Goal: Transaction & Acquisition: Purchase product/service

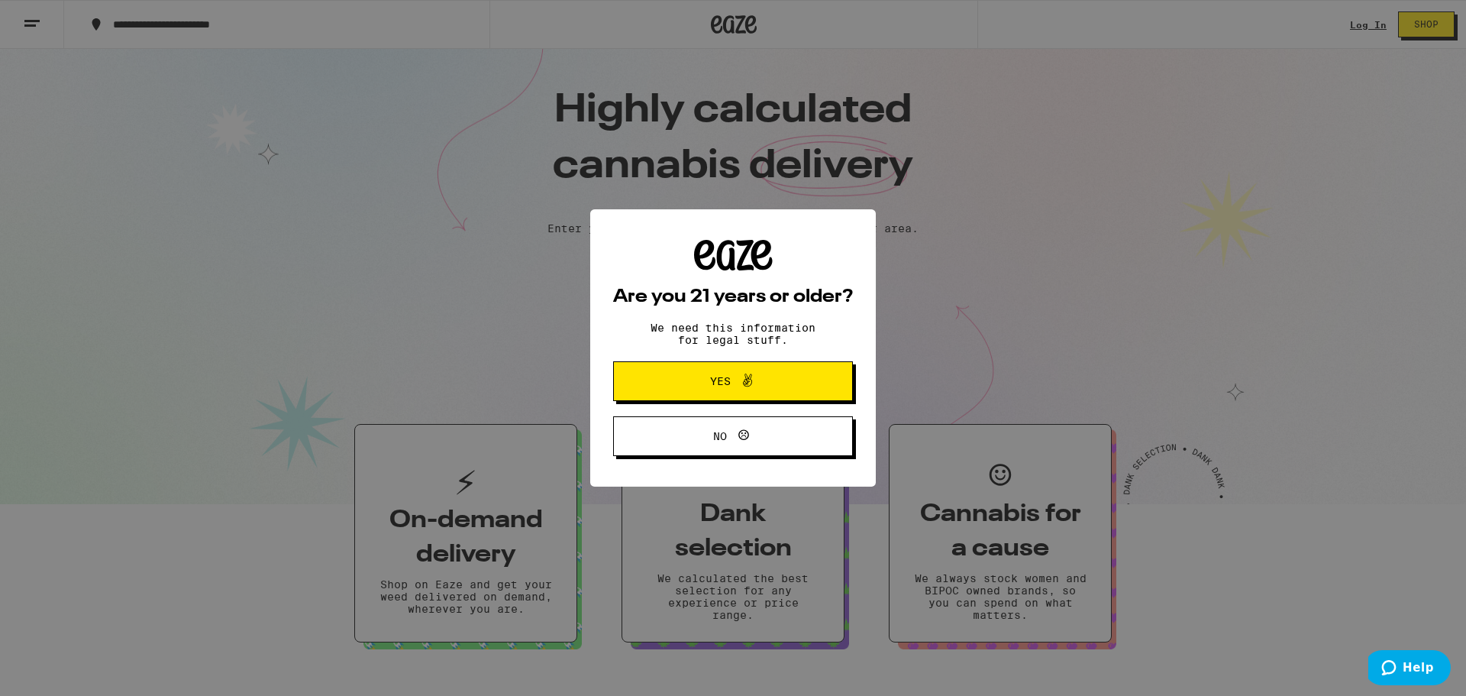
click at [728, 383] on span "Yes" at bounding box center [720, 381] width 21 height 11
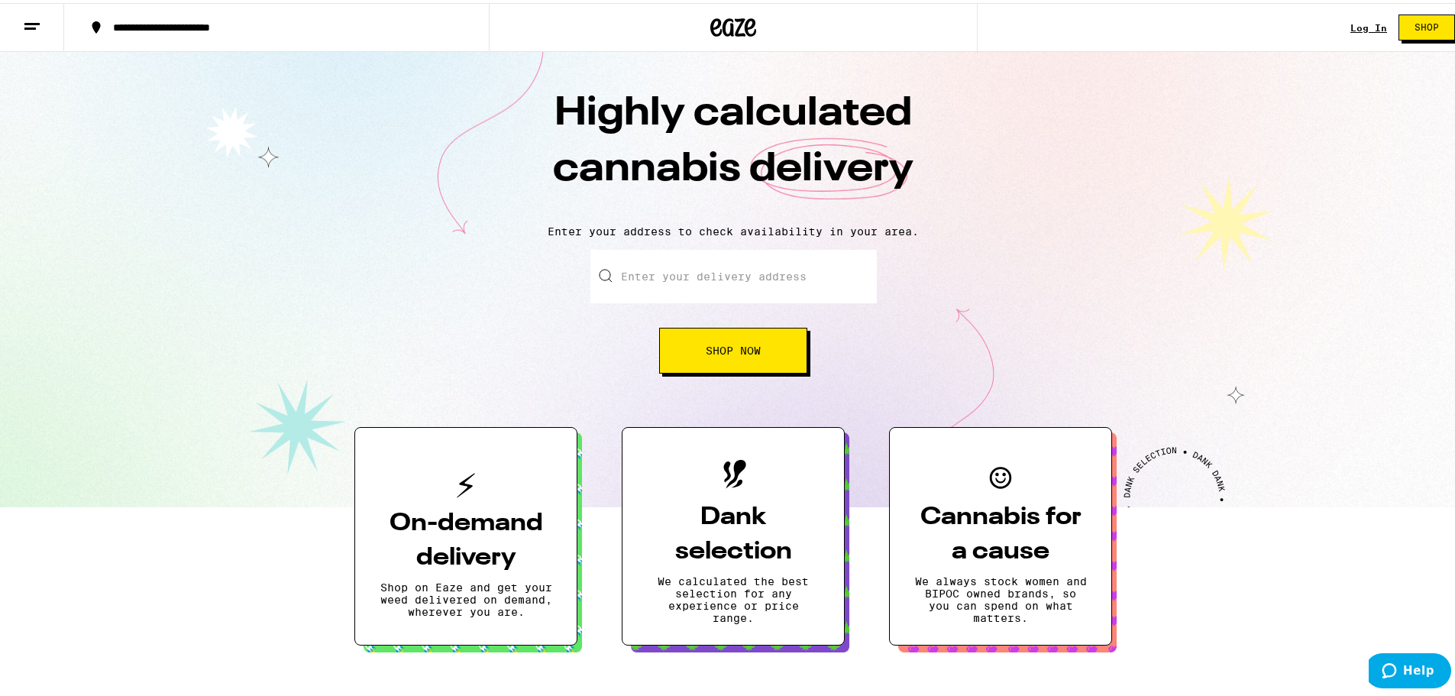
click at [1362, 22] on div "Log In" at bounding box center [1368, 25] width 37 height 10
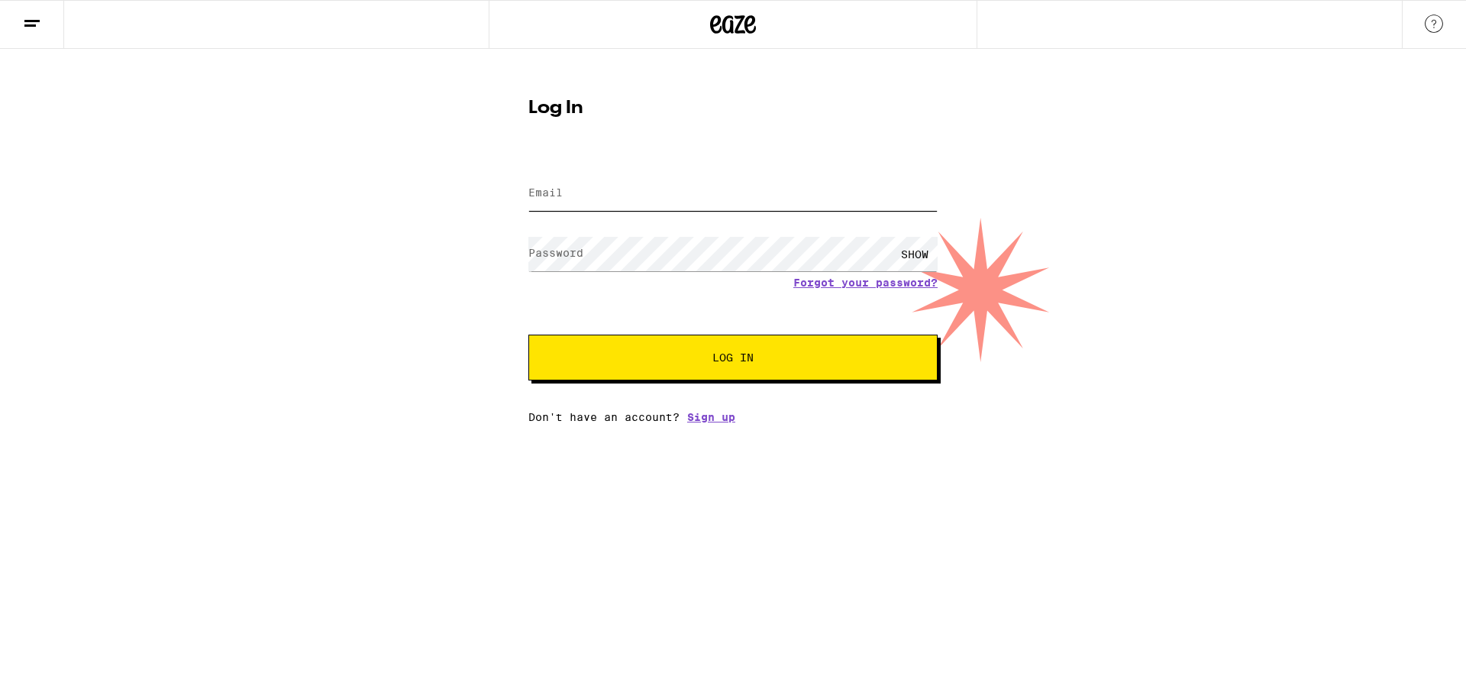
type input "[EMAIL_ADDRESS][DOMAIN_NAME]"
click at [768, 360] on span "Log In" at bounding box center [733, 357] width 286 height 11
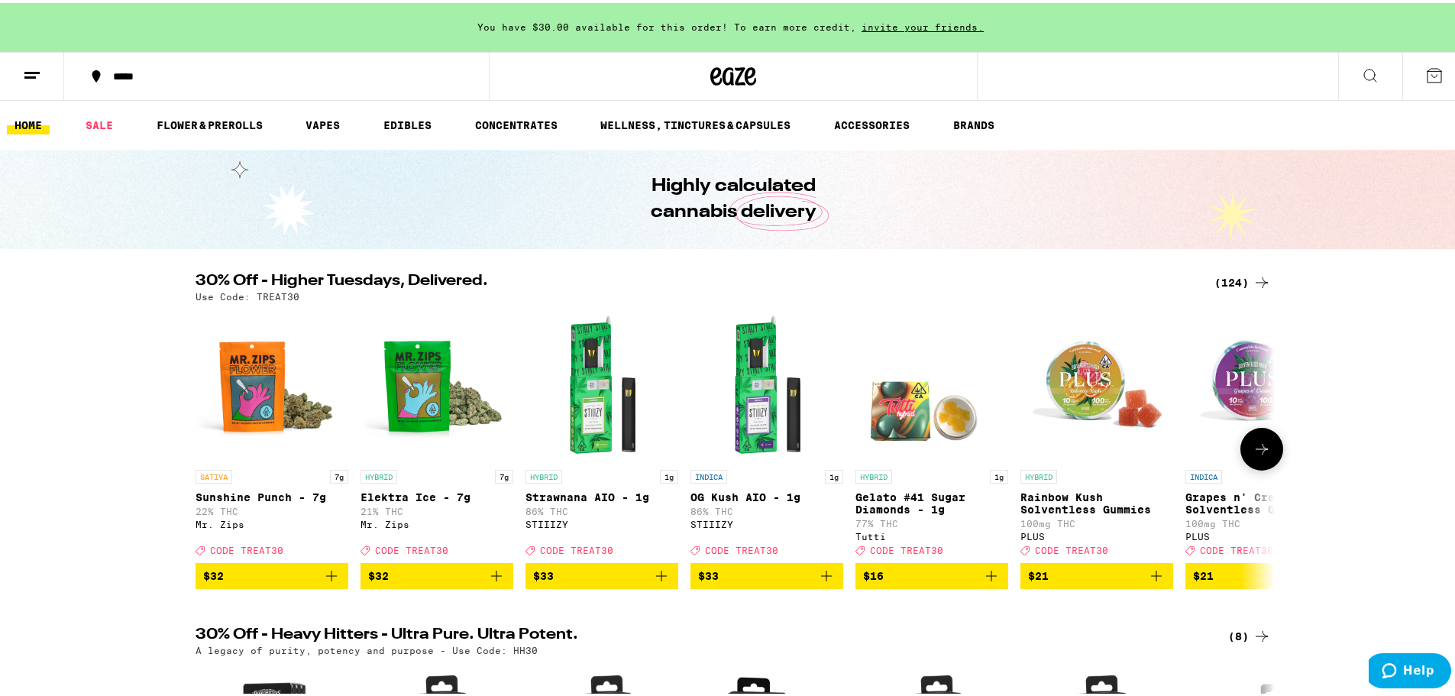
click at [1256, 450] on icon at bounding box center [1262, 446] width 18 height 18
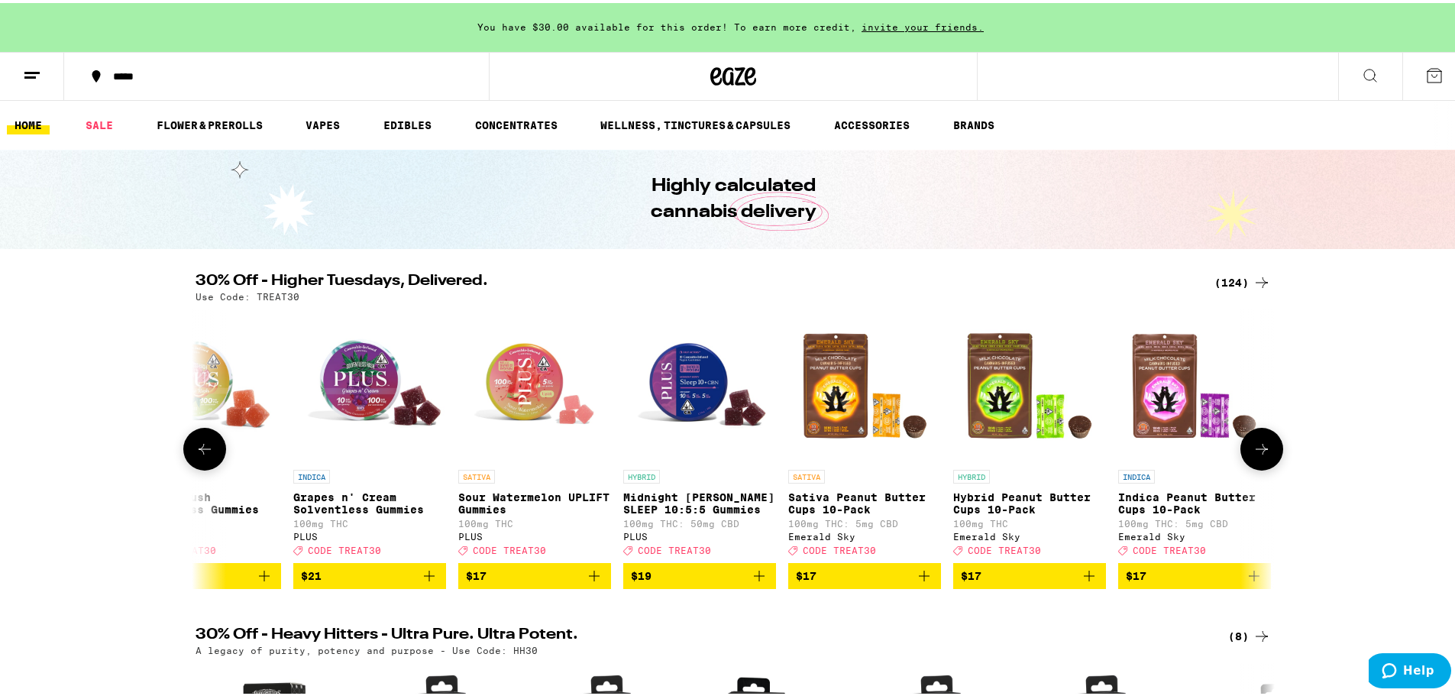
scroll to position [0, 909]
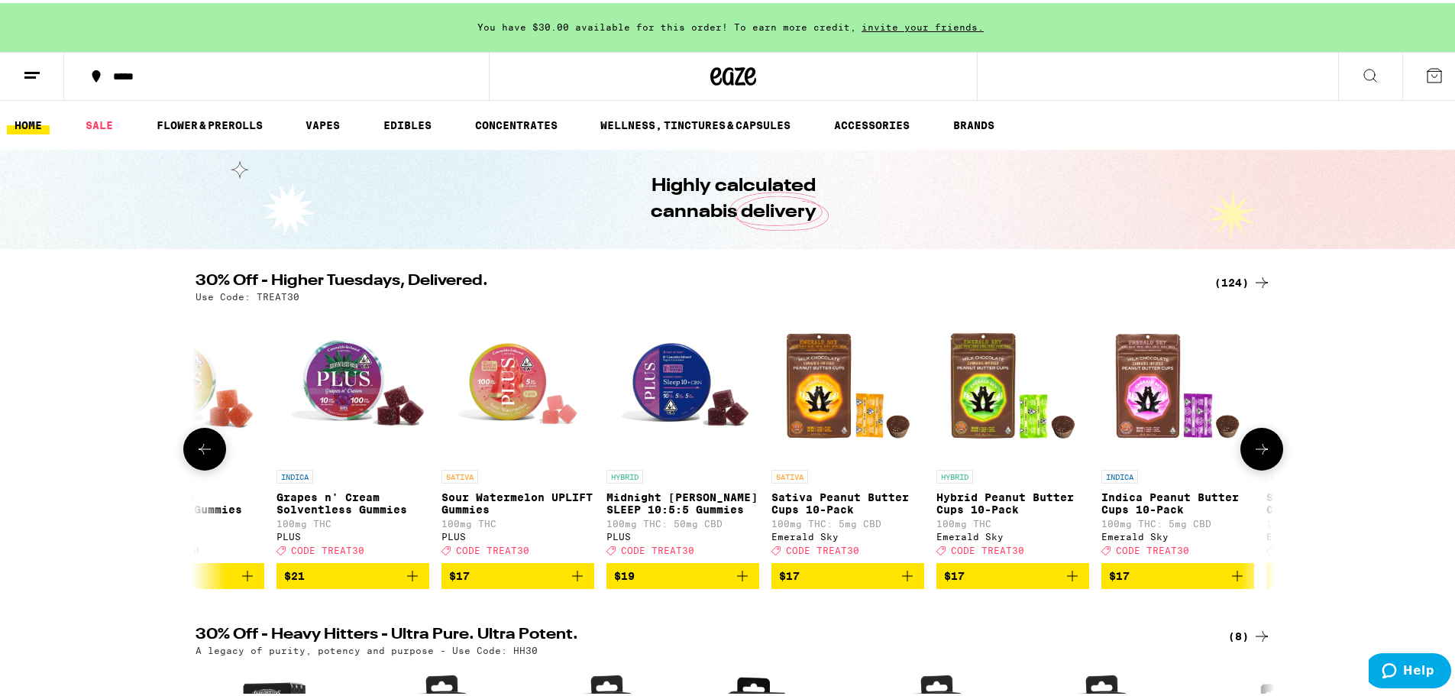
click at [197, 454] on icon at bounding box center [205, 446] width 18 height 18
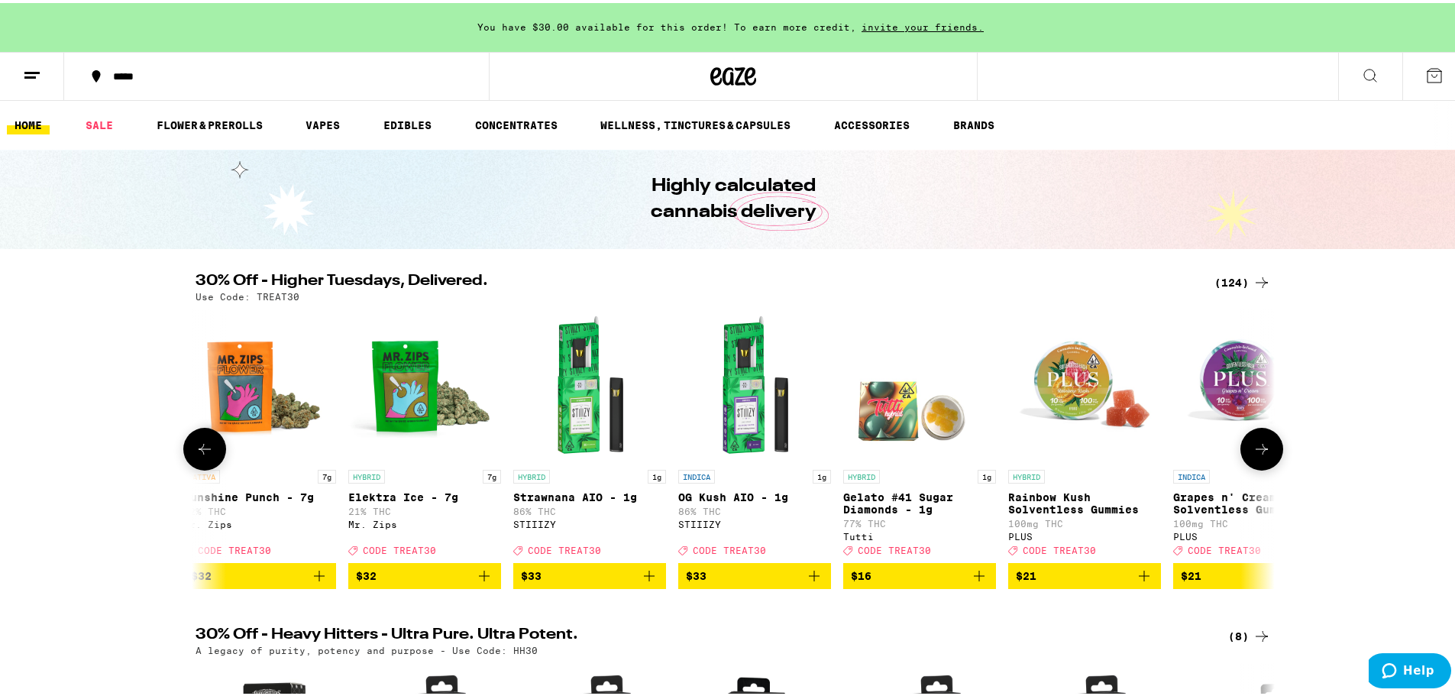
scroll to position [0, 0]
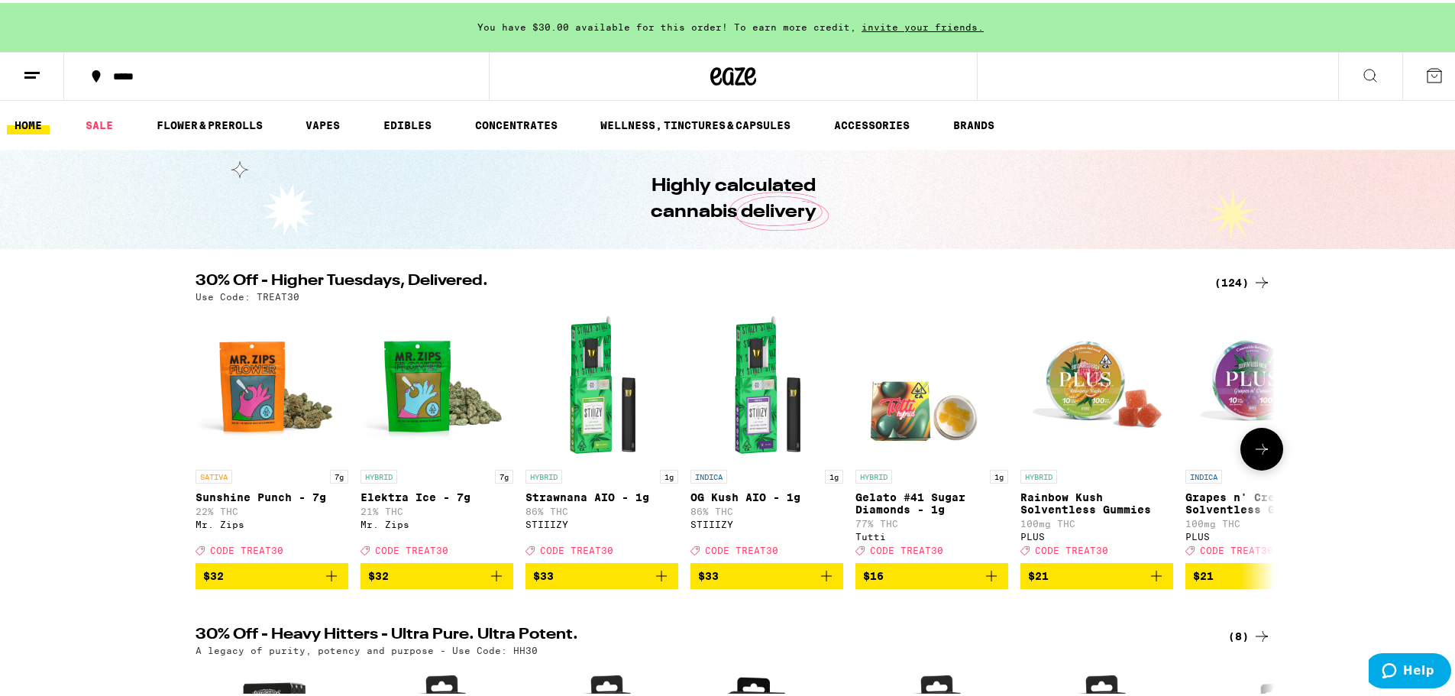
click at [891, 415] on img "Open page for Gelato #41 Sugar Diamonds - 1g from Tutti" at bounding box center [931, 382] width 153 height 153
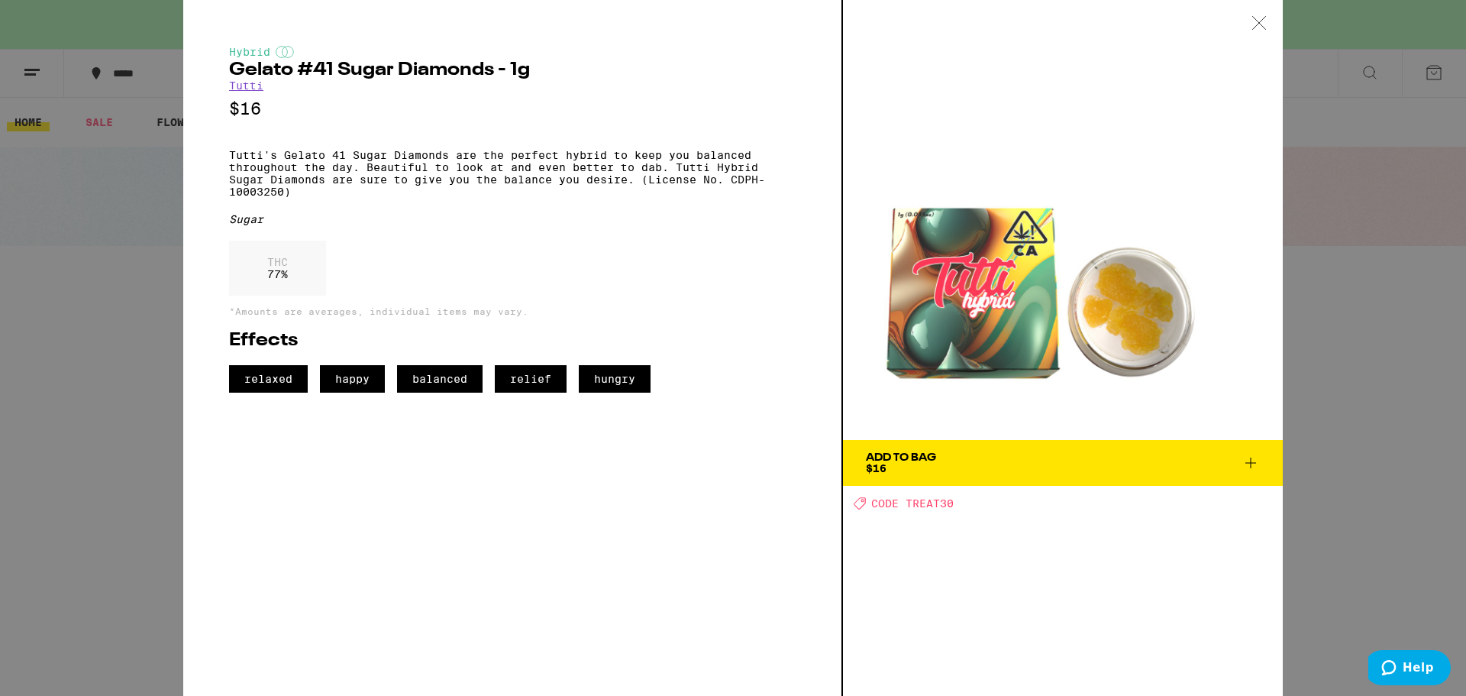
click at [1256, 21] on icon at bounding box center [1259, 23] width 15 height 14
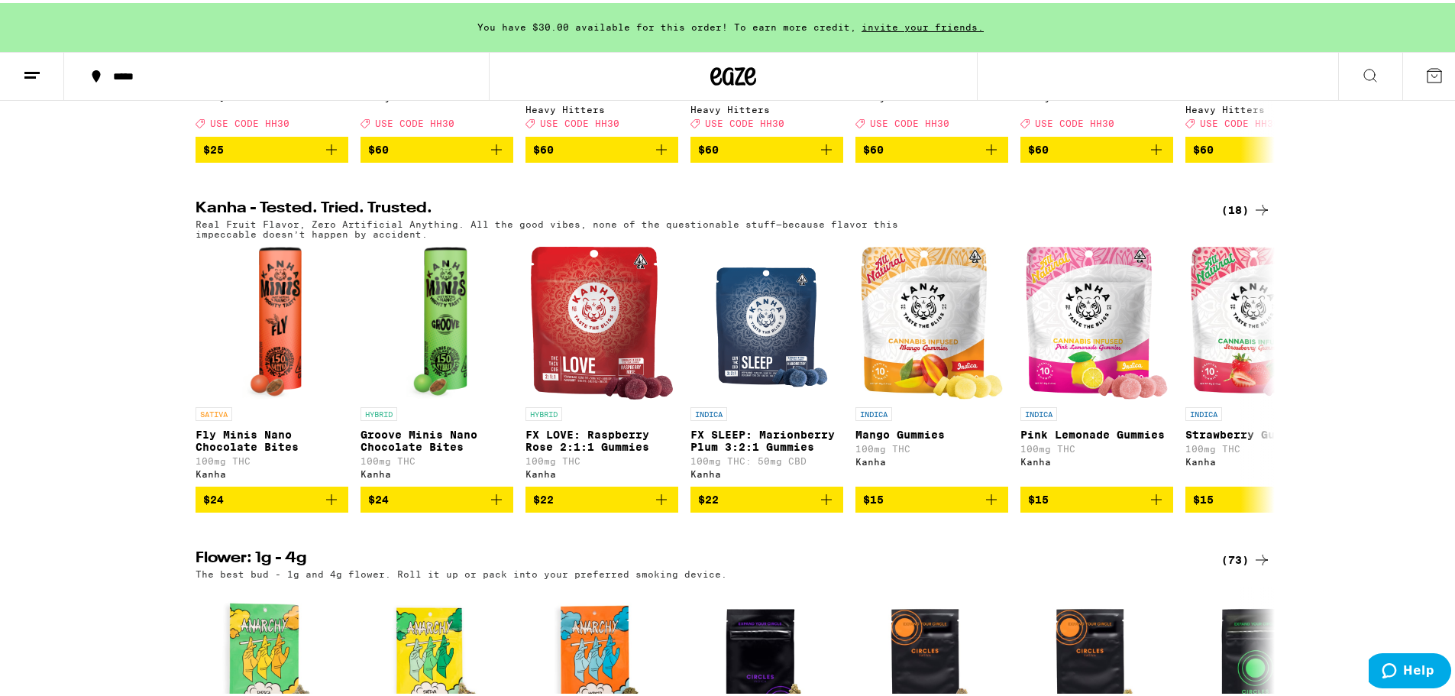
scroll to position [764, 0]
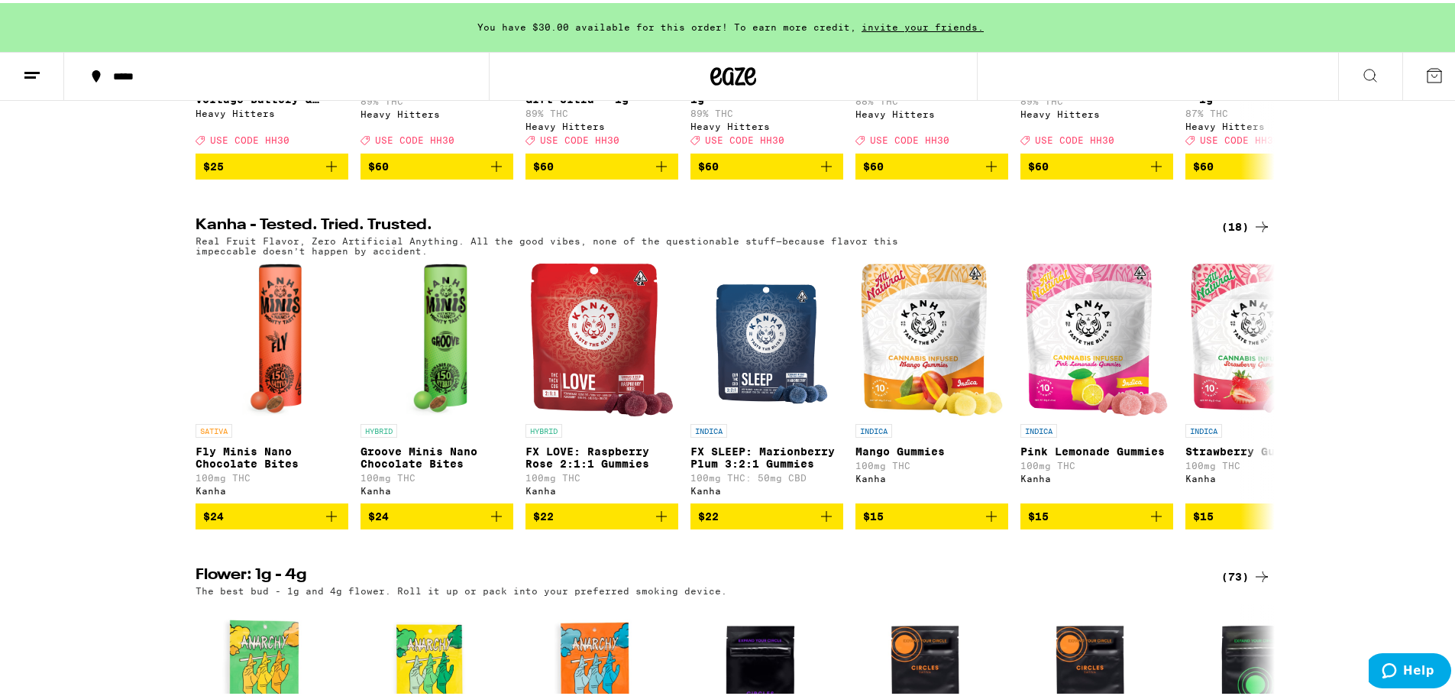
click at [1238, 233] on div "(18)" at bounding box center [1246, 224] width 50 height 18
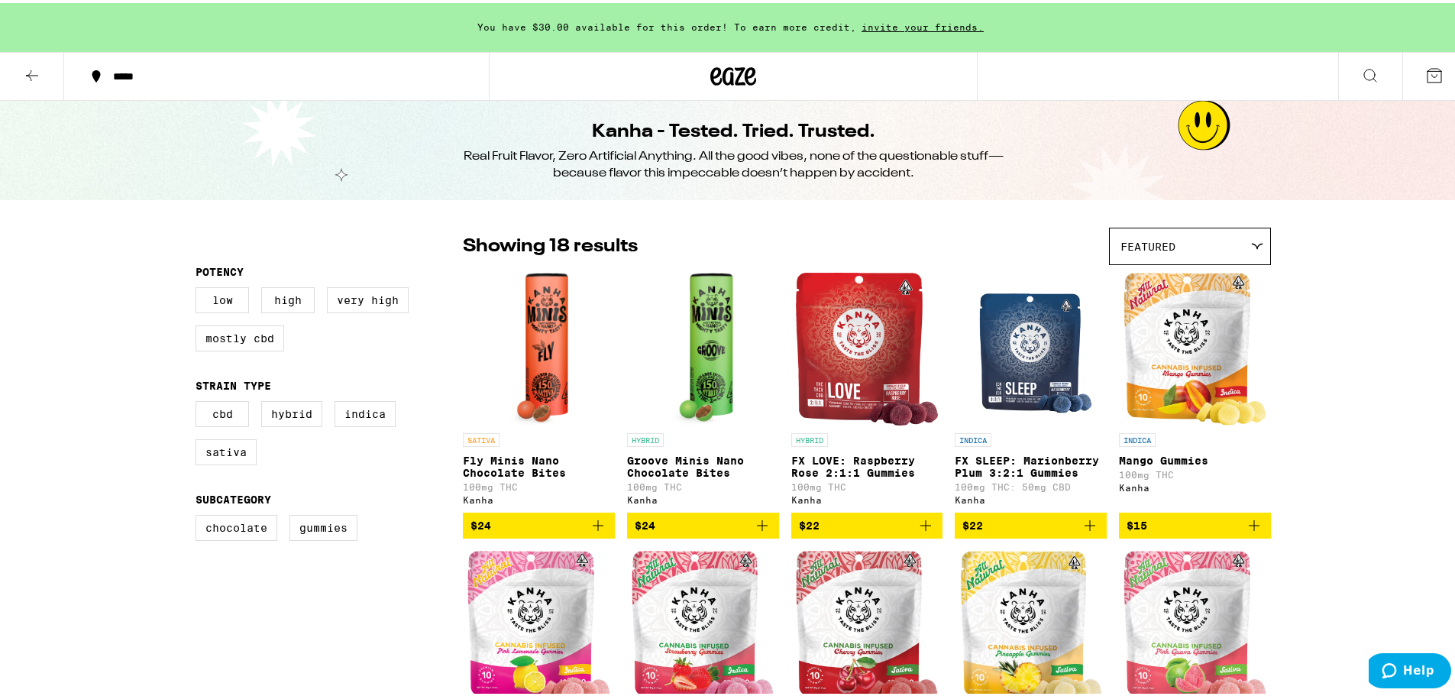
click at [35, 70] on icon at bounding box center [32, 72] width 18 height 18
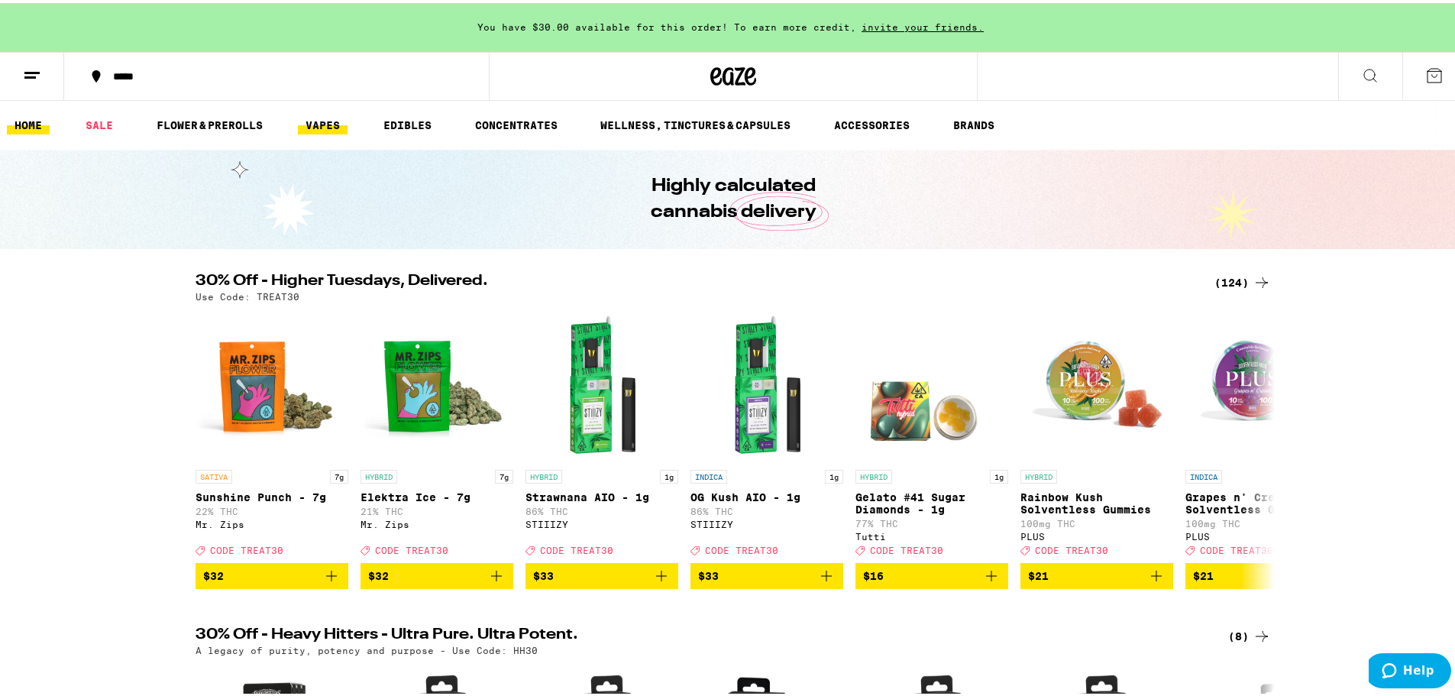
click at [321, 119] on link "VAPES" at bounding box center [323, 122] width 50 height 18
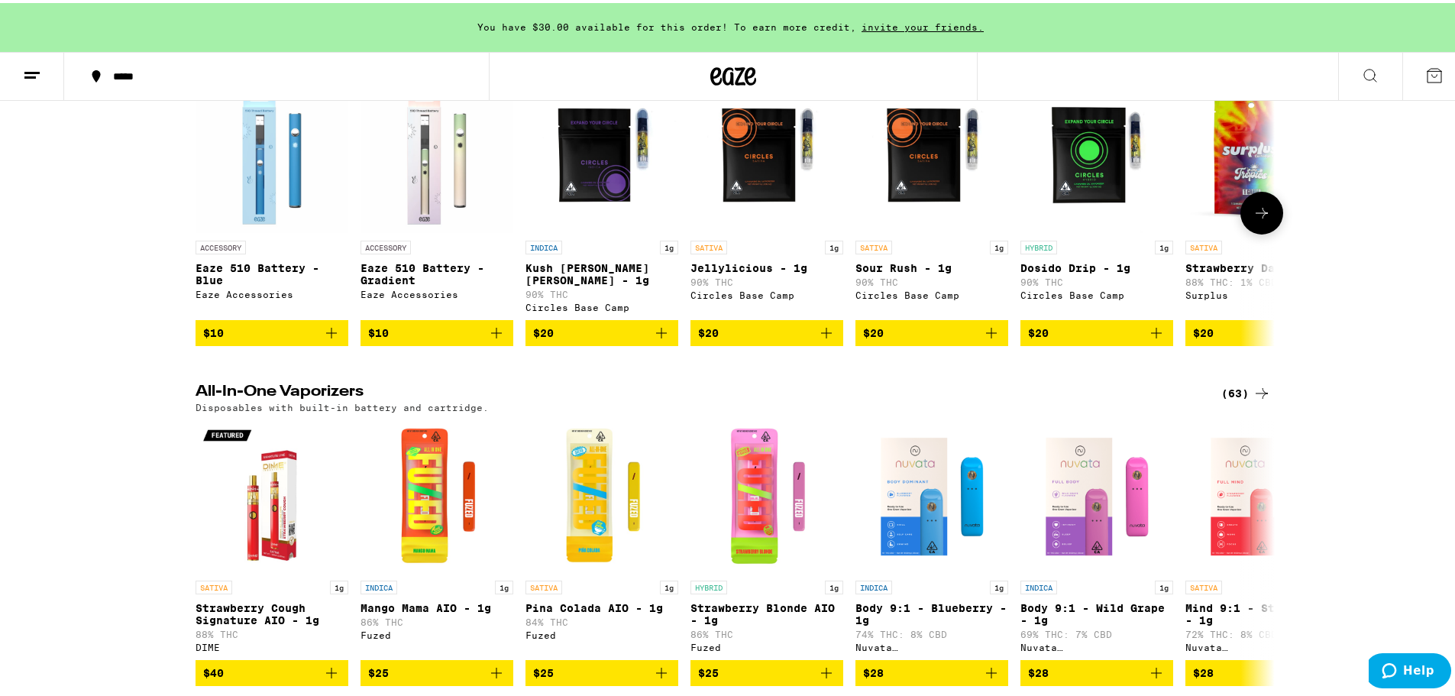
scroll to position [301, 0]
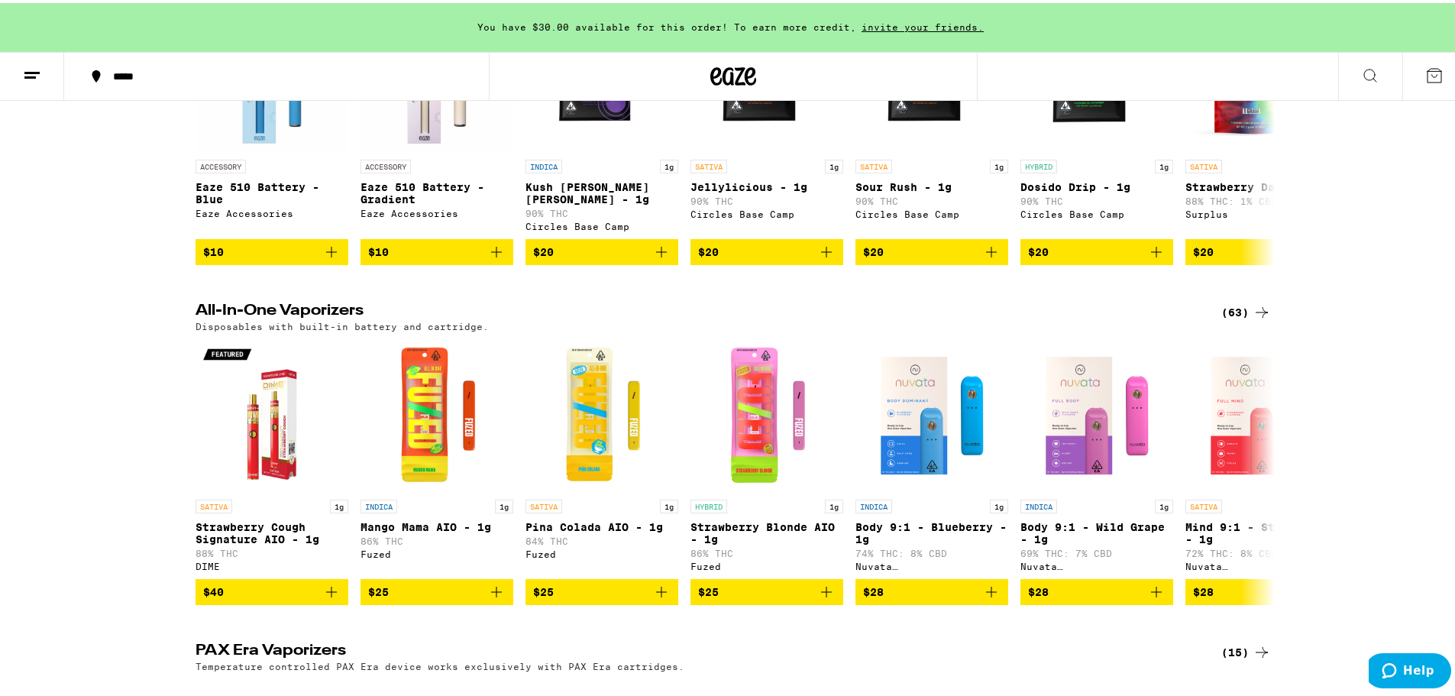
click at [1242, 305] on div "(63)" at bounding box center [1246, 309] width 50 height 18
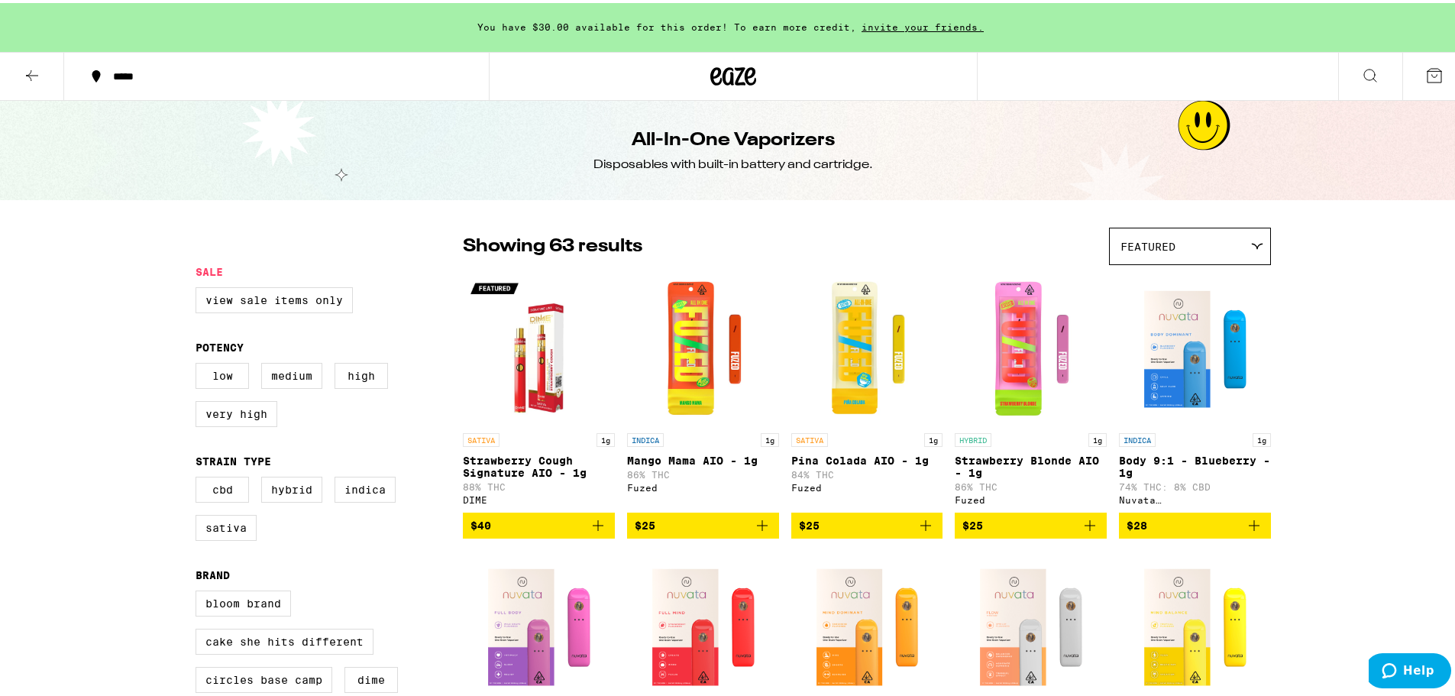
click at [1208, 246] on div "Featured" at bounding box center [1190, 243] width 160 height 36
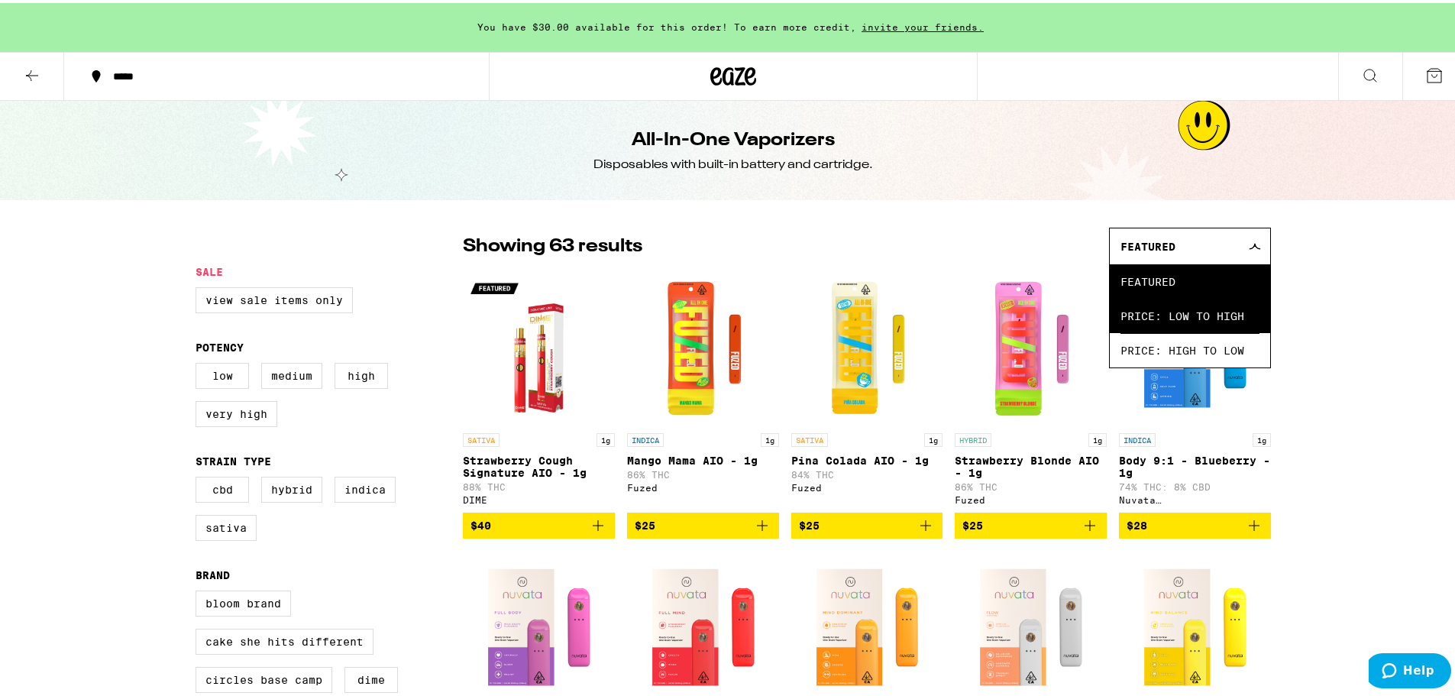
click at [1189, 316] on span "Price: Low to High" at bounding box center [1189, 313] width 139 height 34
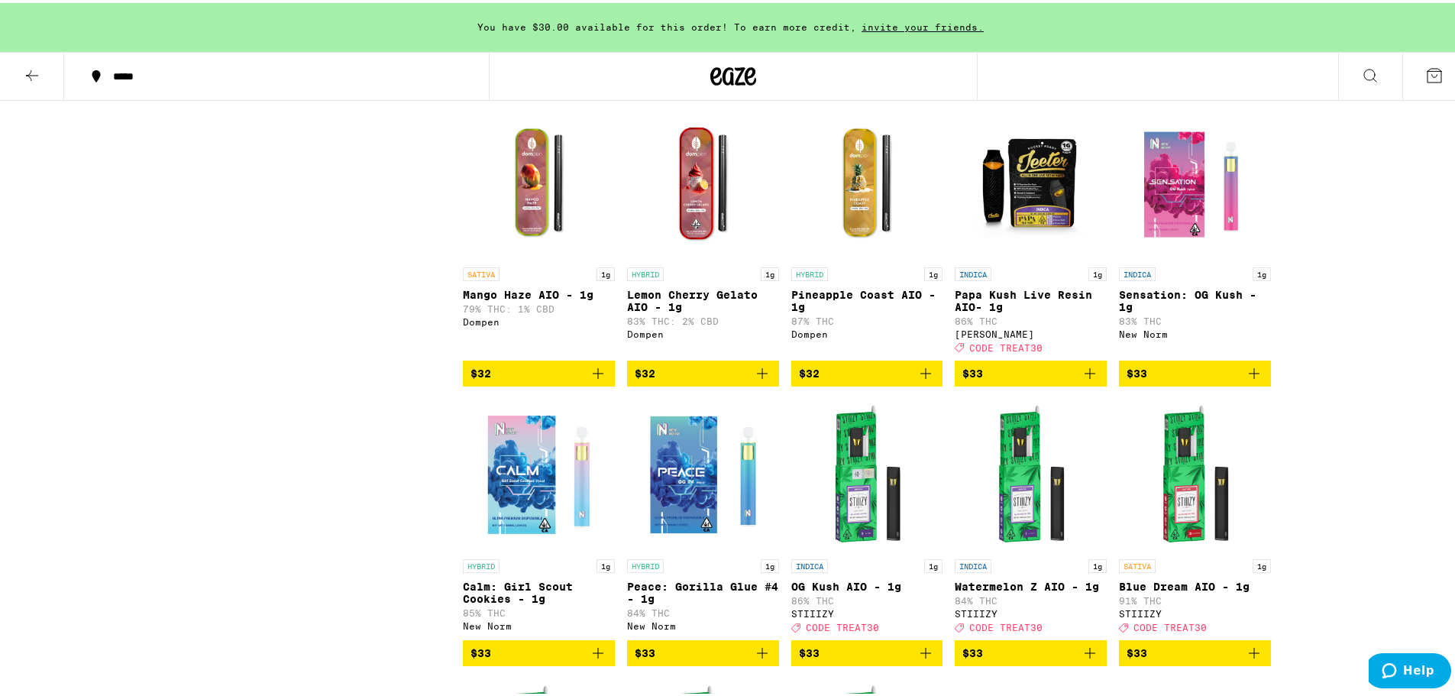
scroll to position [2139, 0]
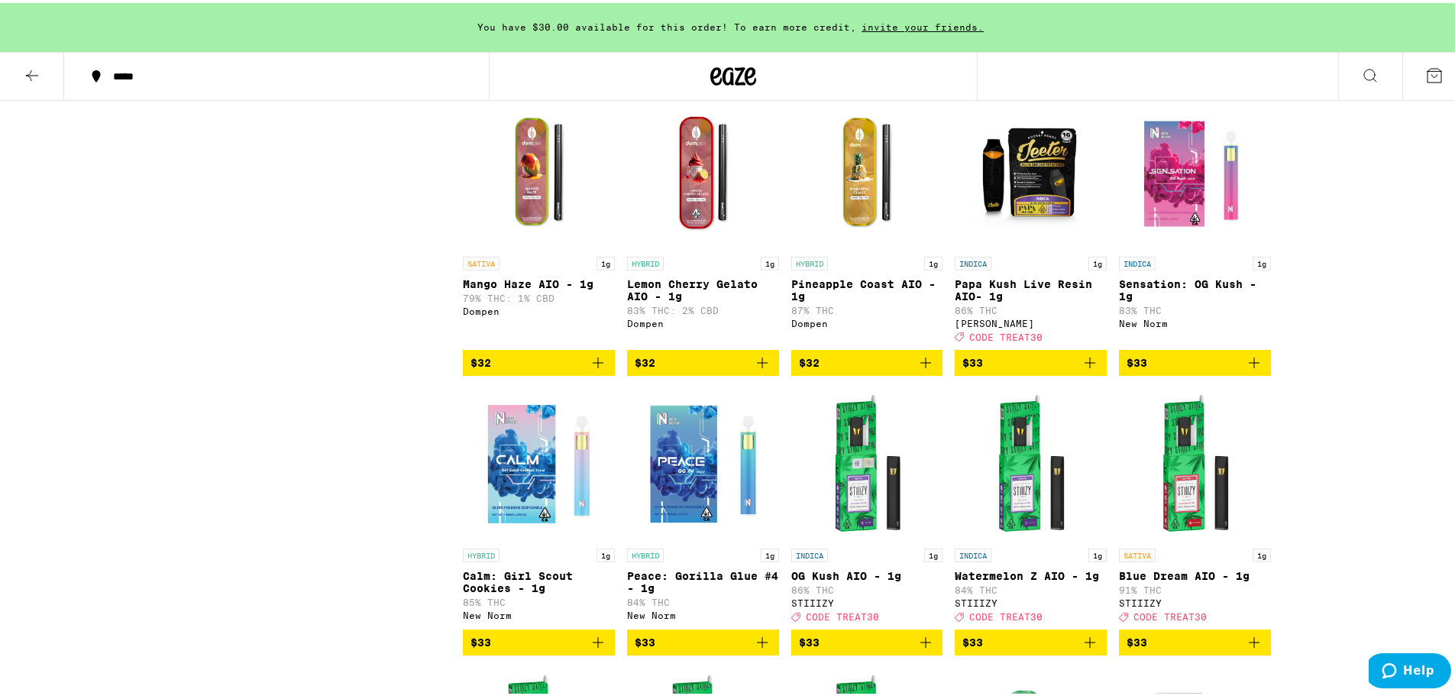
click at [1085, 369] on icon "Add to bag" at bounding box center [1090, 360] width 18 height 18
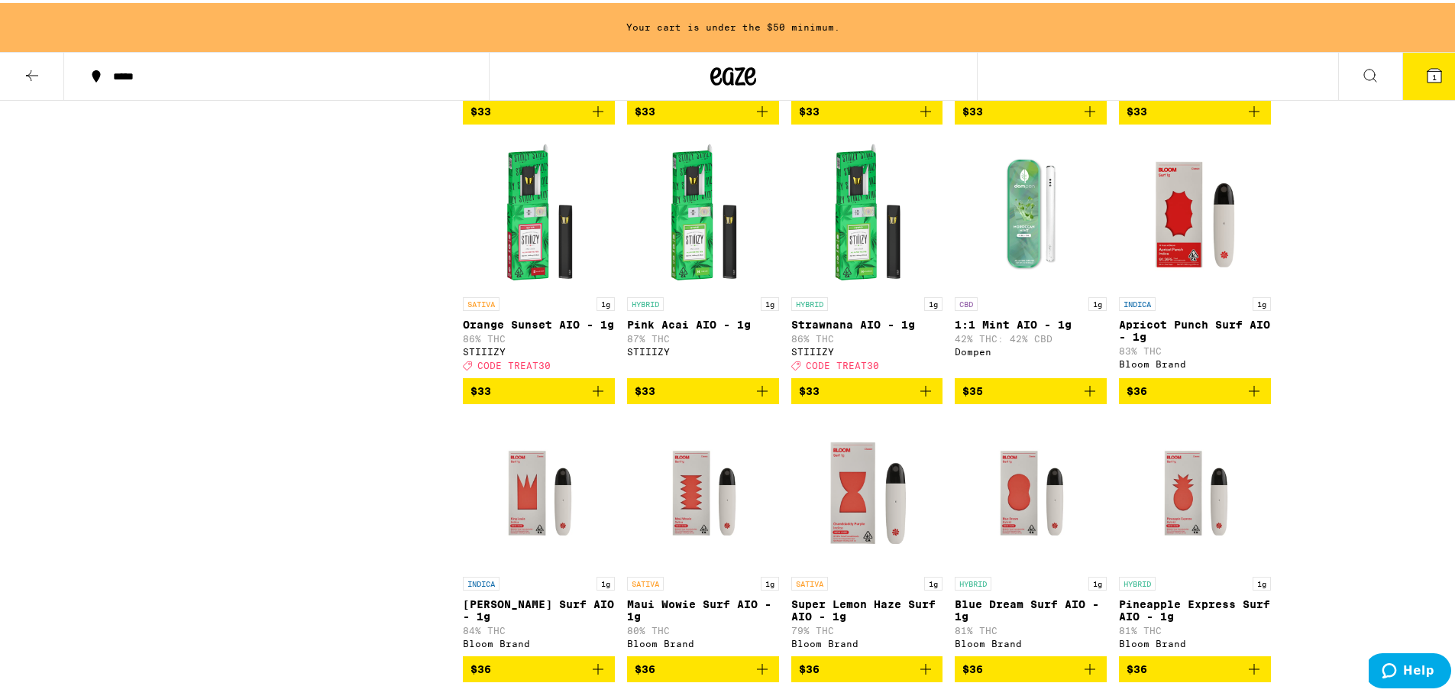
scroll to position [2673, 0]
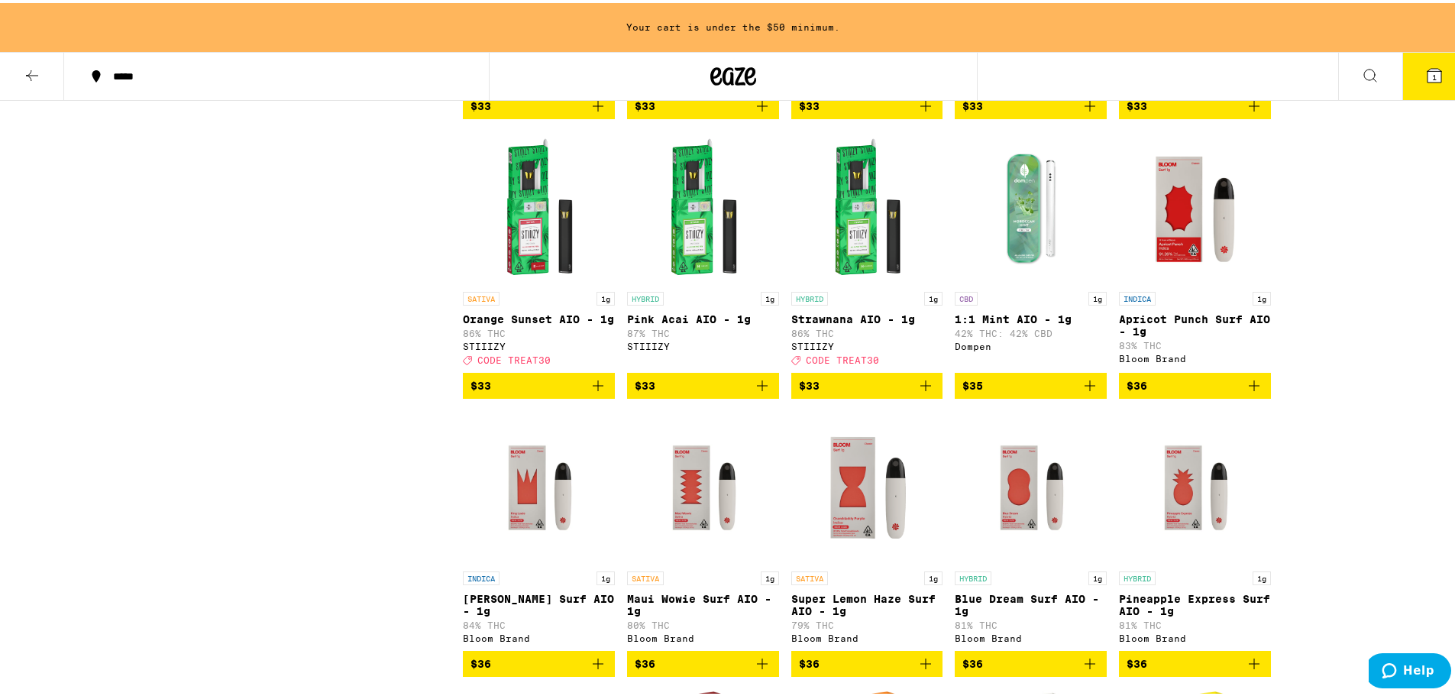
click at [1246, 392] on icon "Add to bag" at bounding box center [1254, 382] width 18 height 18
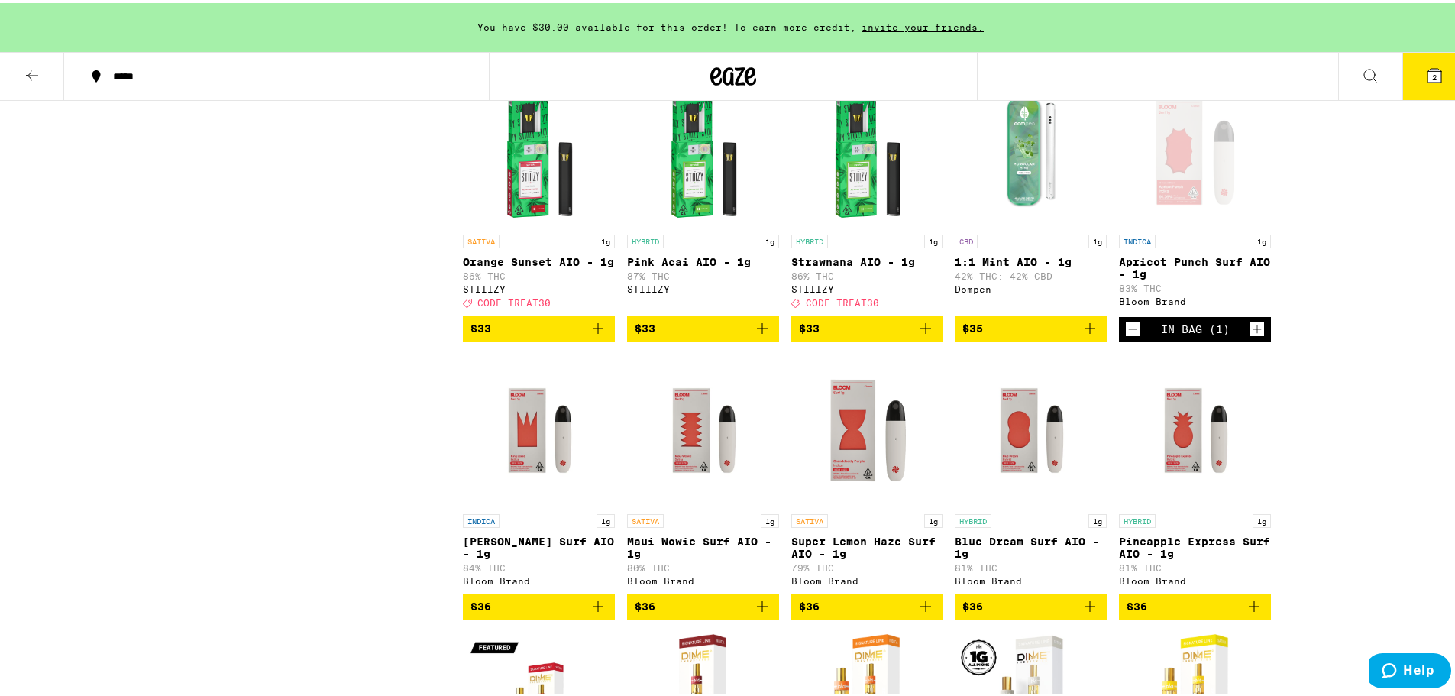
scroll to position [2826, 0]
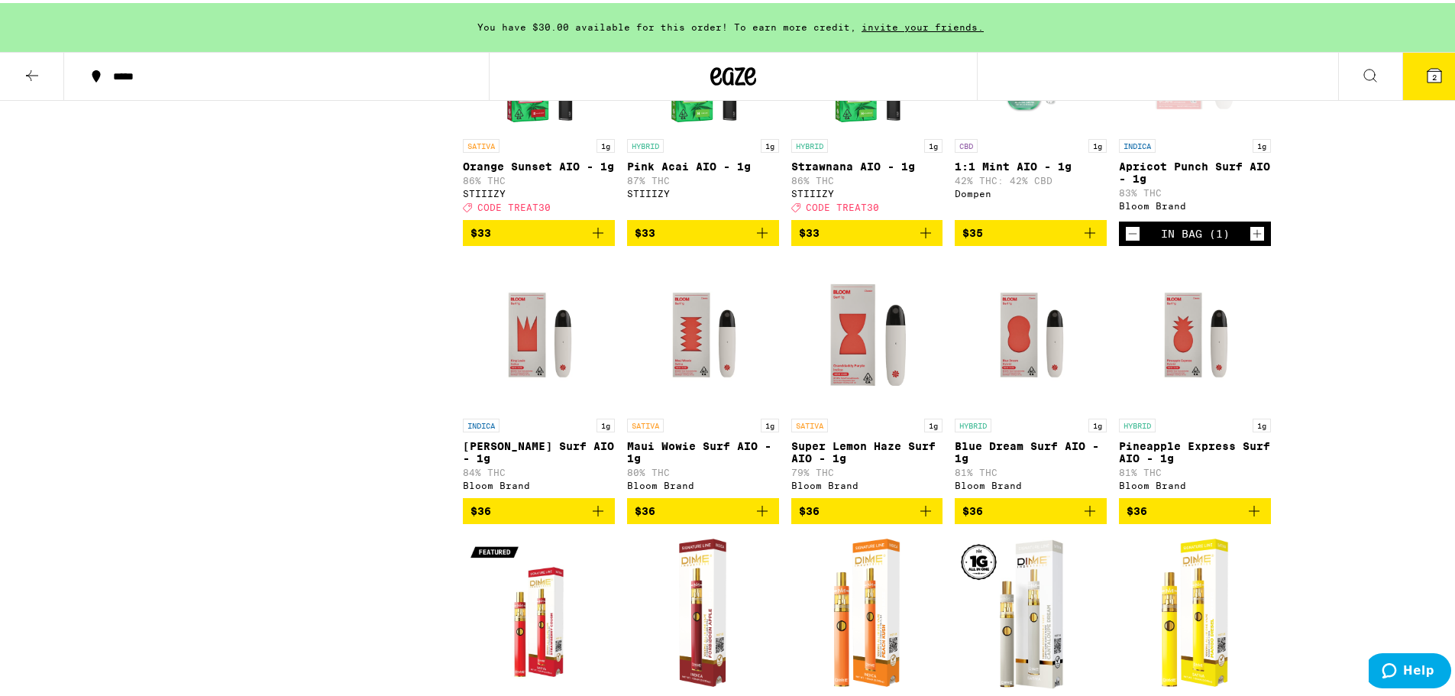
click at [755, 517] on icon "Add to bag" at bounding box center [762, 508] width 18 height 18
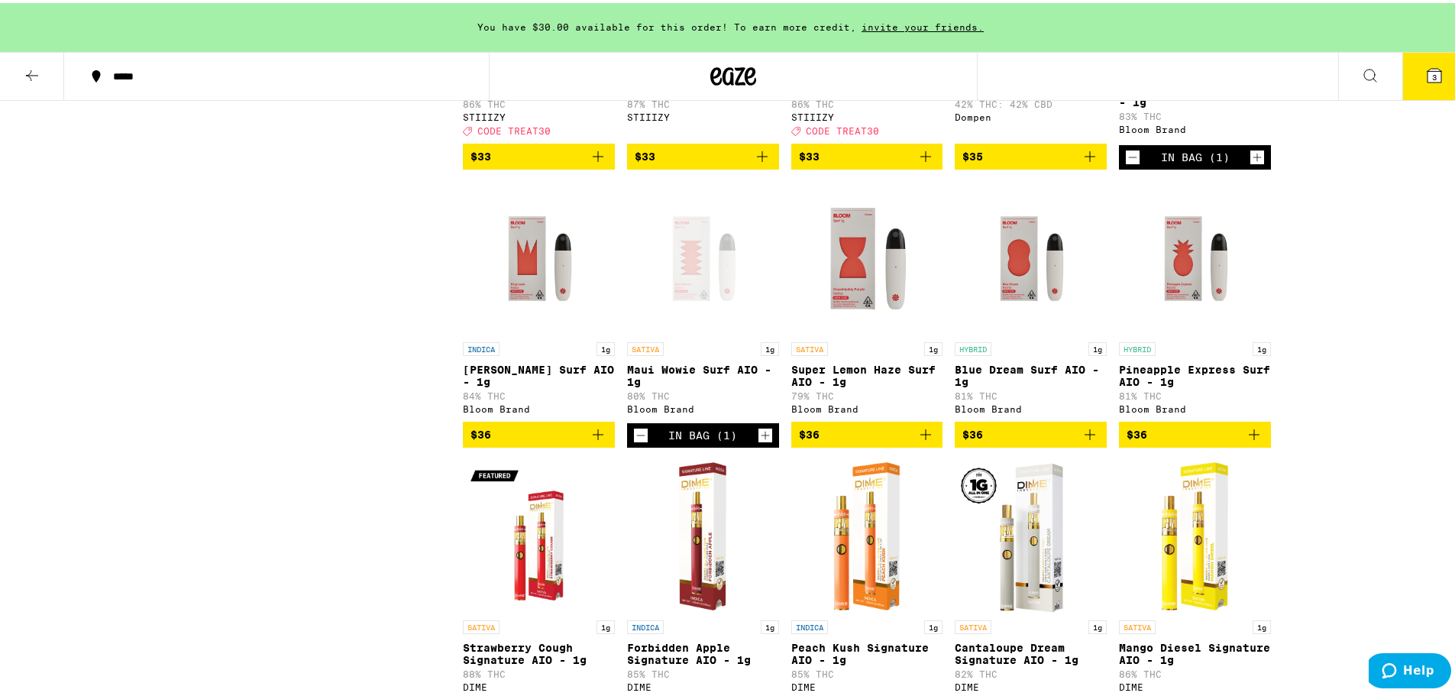
click at [1250, 441] on icon "Add to bag" at bounding box center [1254, 431] width 18 height 18
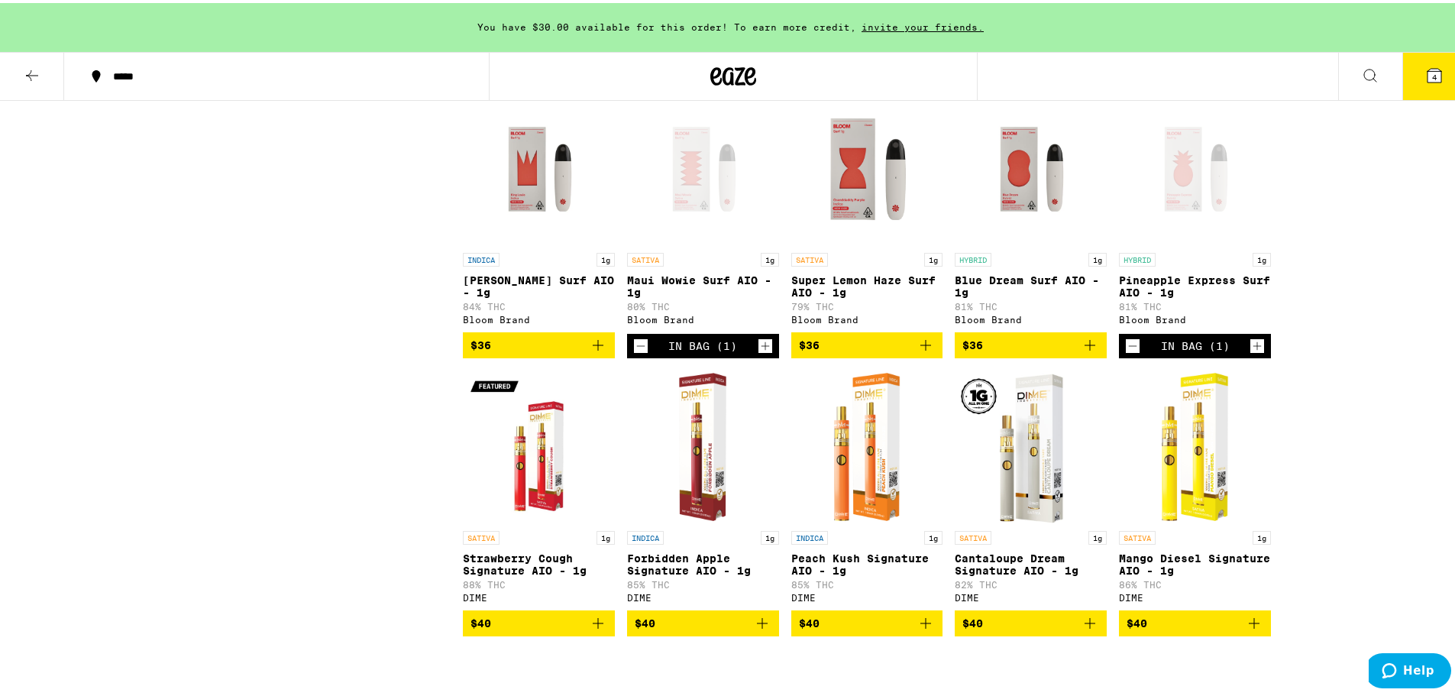
scroll to position [3131, 0]
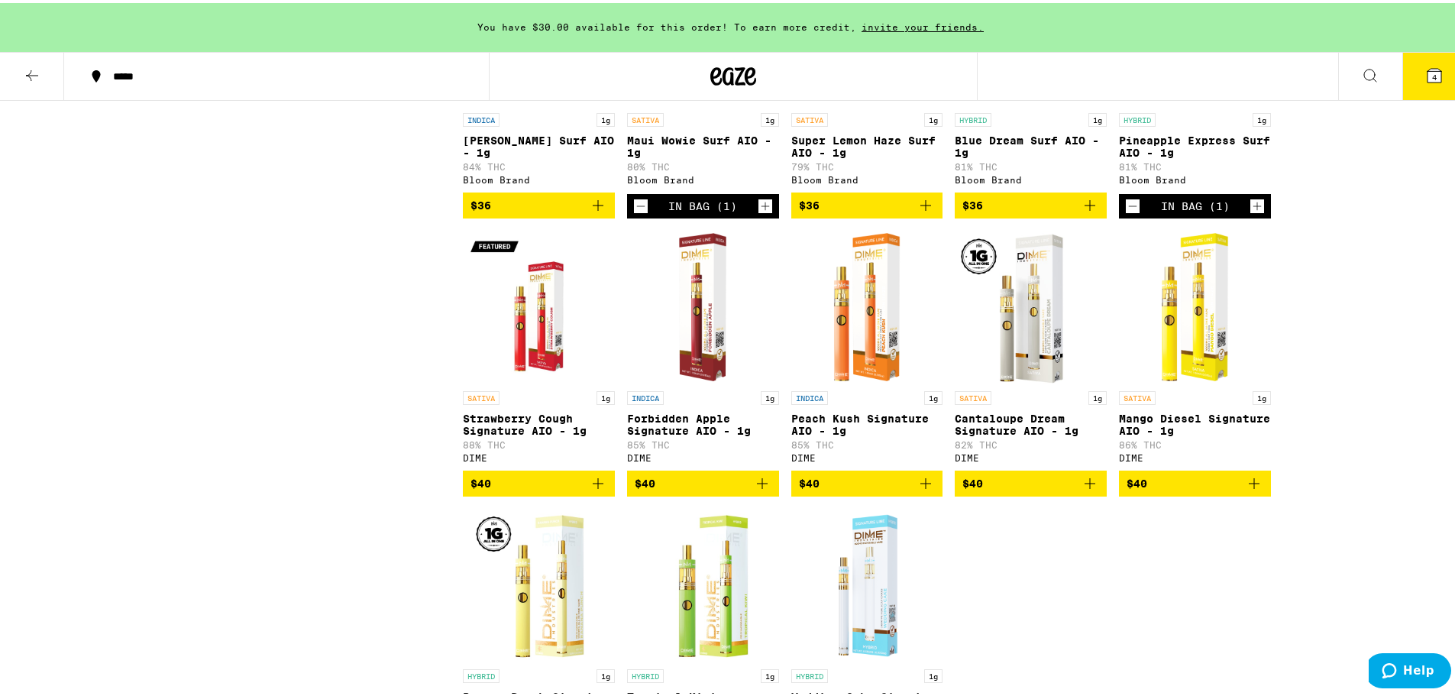
click at [917, 490] on icon "Add to bag" at bounding box center [926, 480] width 18 height 18
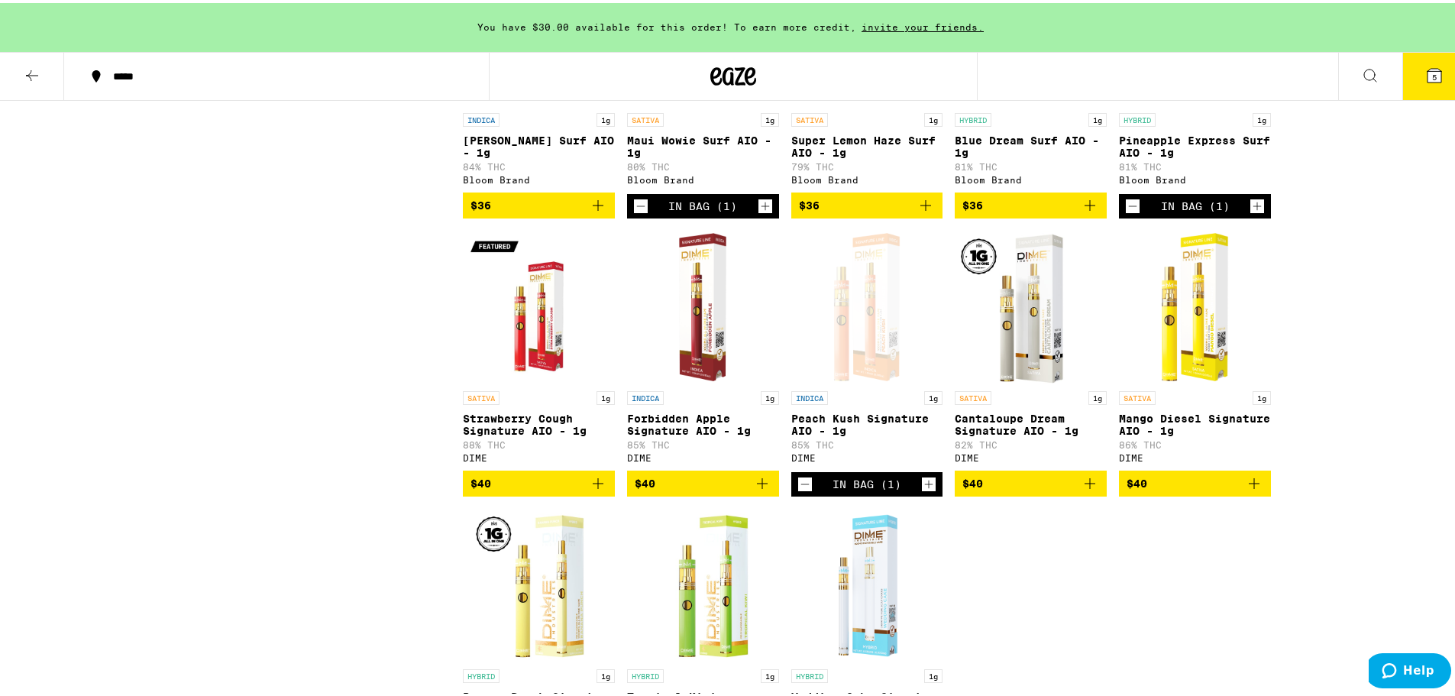
click at [1249, 486] on icon "Add to bag" at bounding box center [1254, 480] width 11 height 11
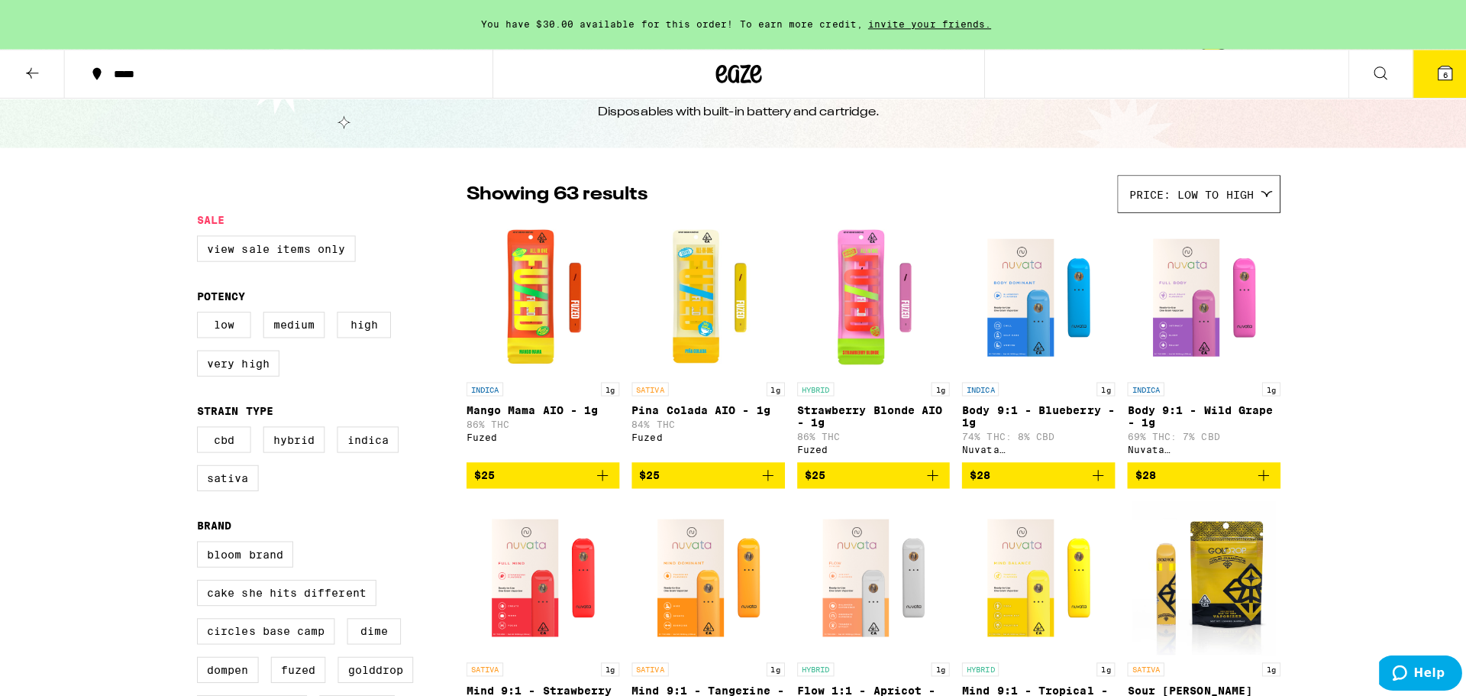
scroll to position [0, 0]
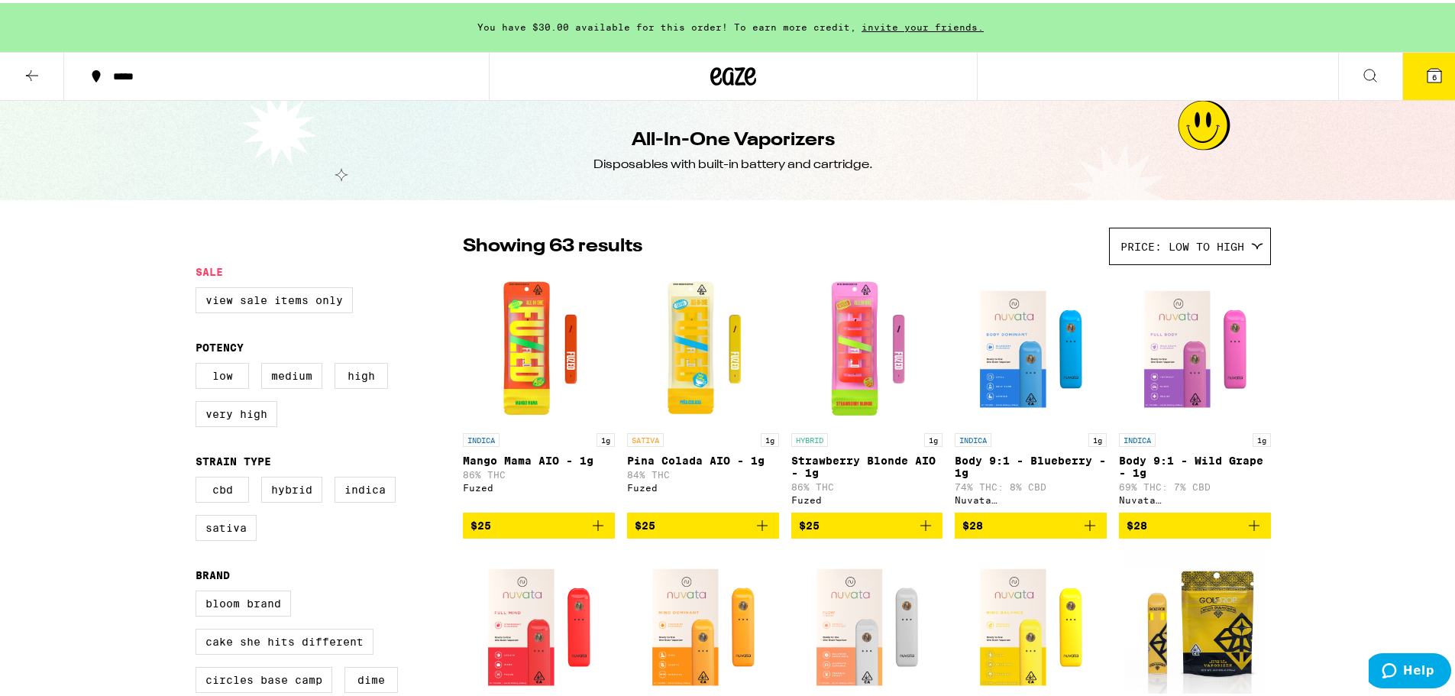
click at [1427, 73] on icon at bounding box center [1434, 73] width 14 height 14
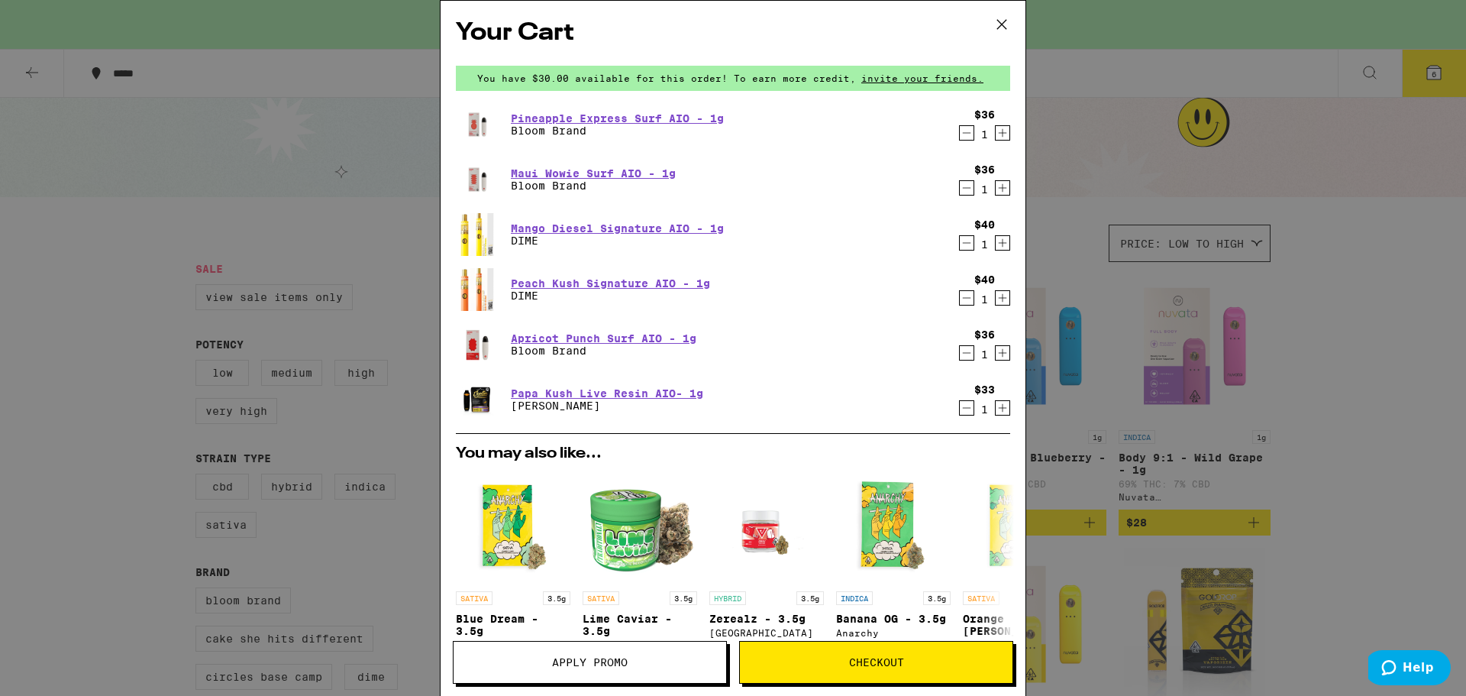
drag, startPoint x: 1004, startPoint y: 17, endPoint x: 1005, endPoint y: 37, distance: 19.9
click at [1004, 18] on icon at bounding box center [1002, 24] width 23 height 23
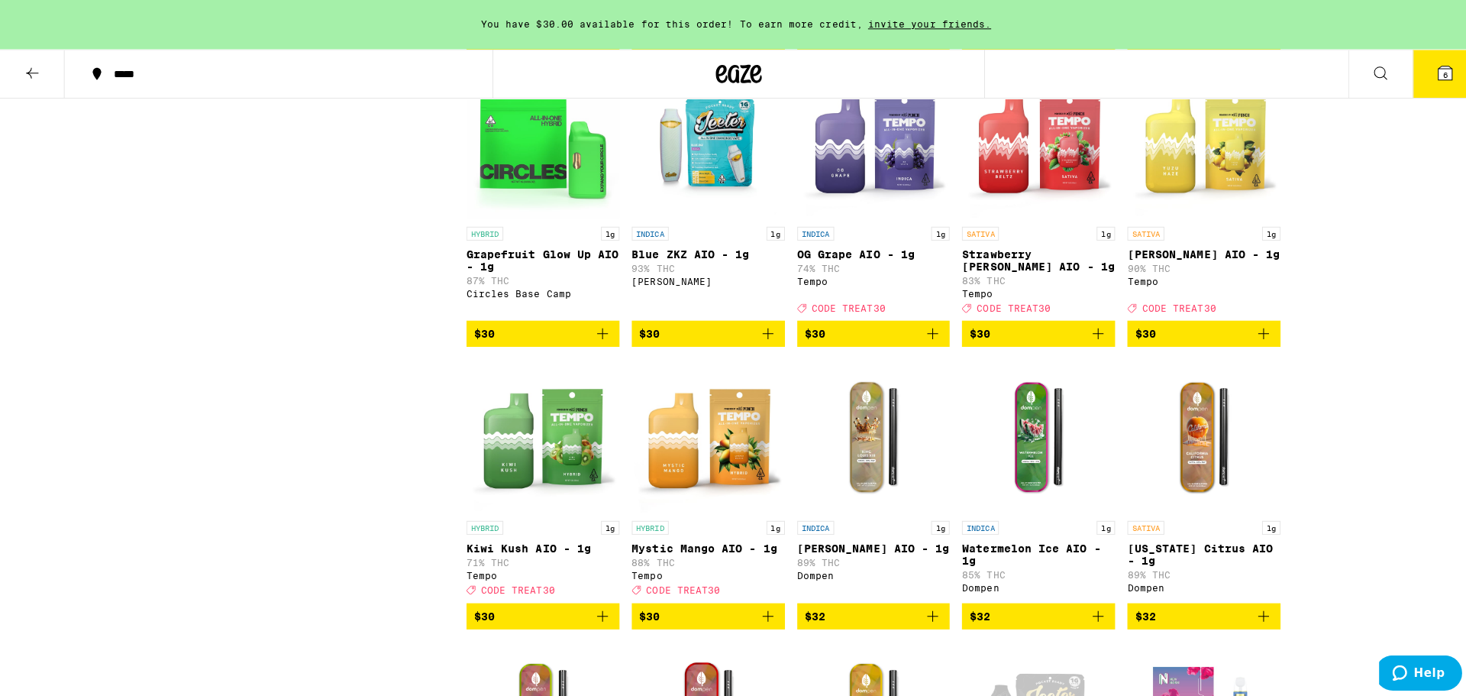
scroll to position [1604, 0]
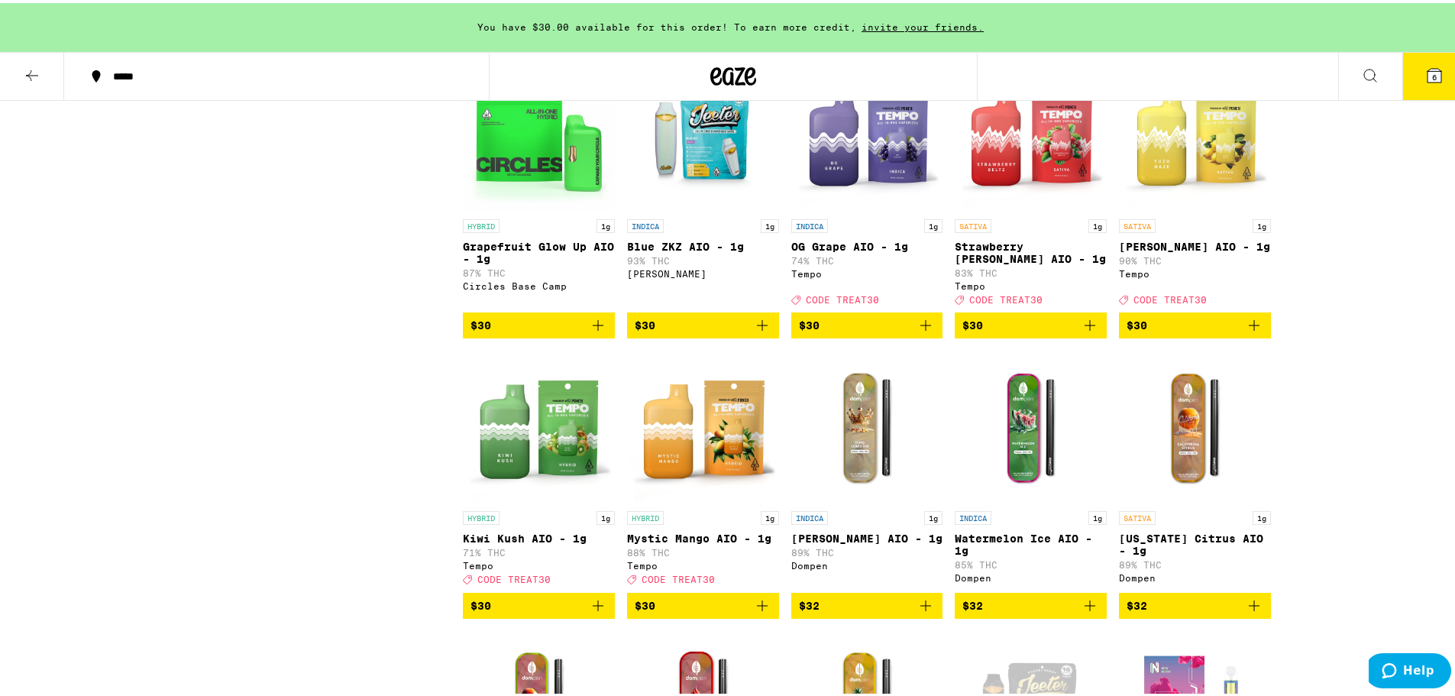
click at [1428, 67] on icon at bounding box center [1434, 73] width 14 height 14
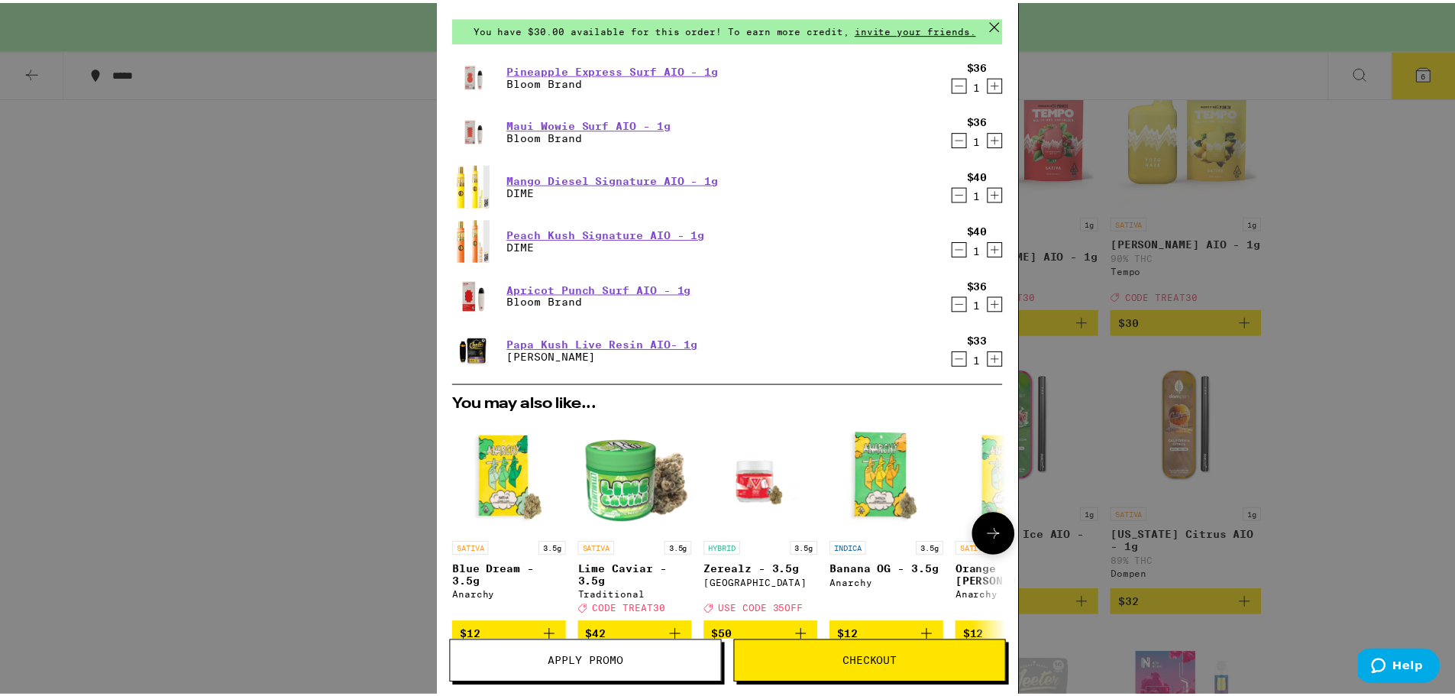
scroll to position [305, 0]
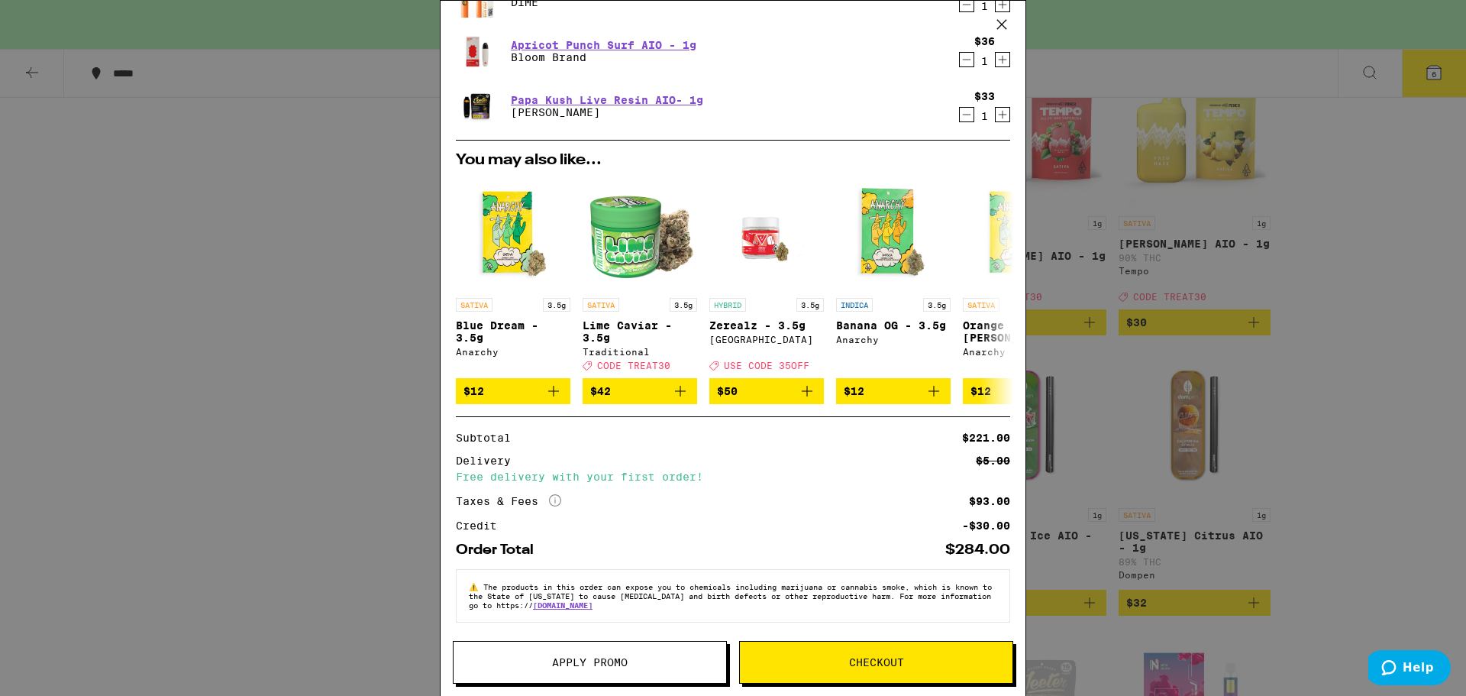
click at [555, 661] on span "Apply Promo" at bounding box center [590, 662] width 76 height 11
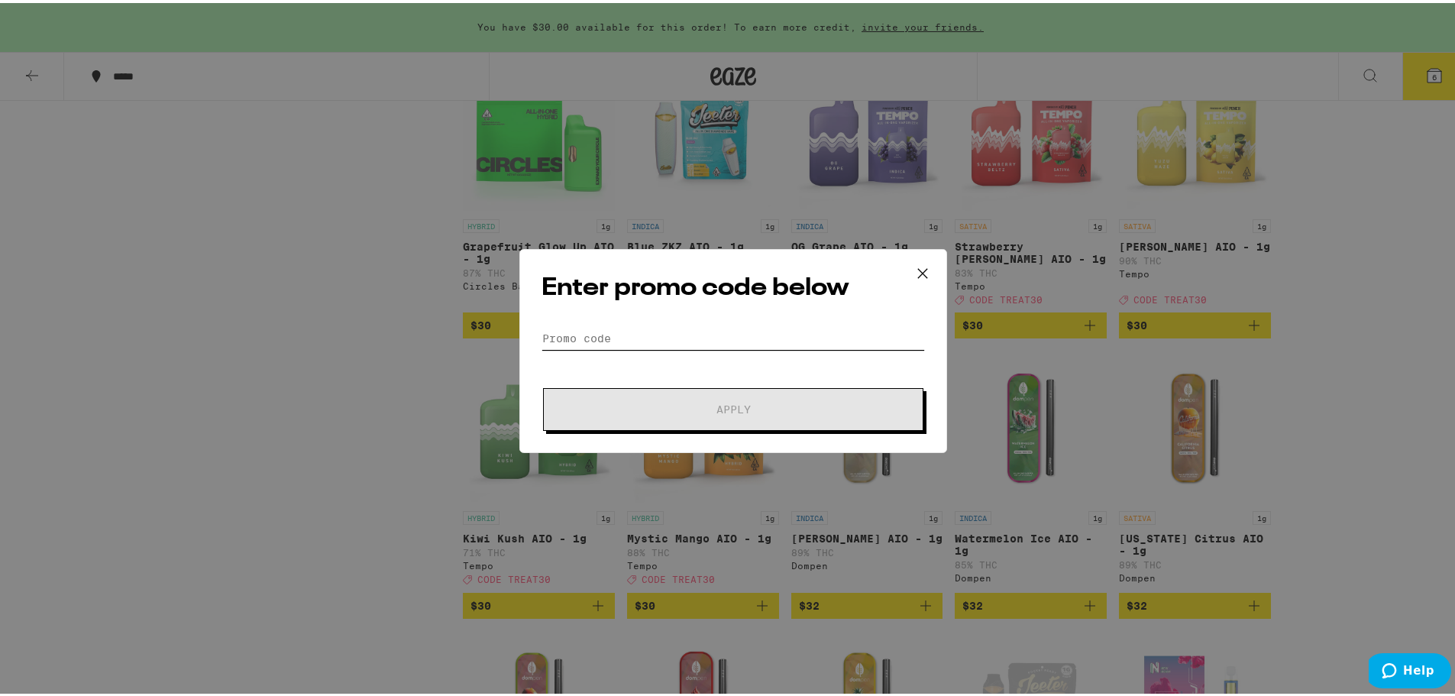
click at [616, 334] on input "Promo Code" at bounding box center [733, 335] width 383 height 23
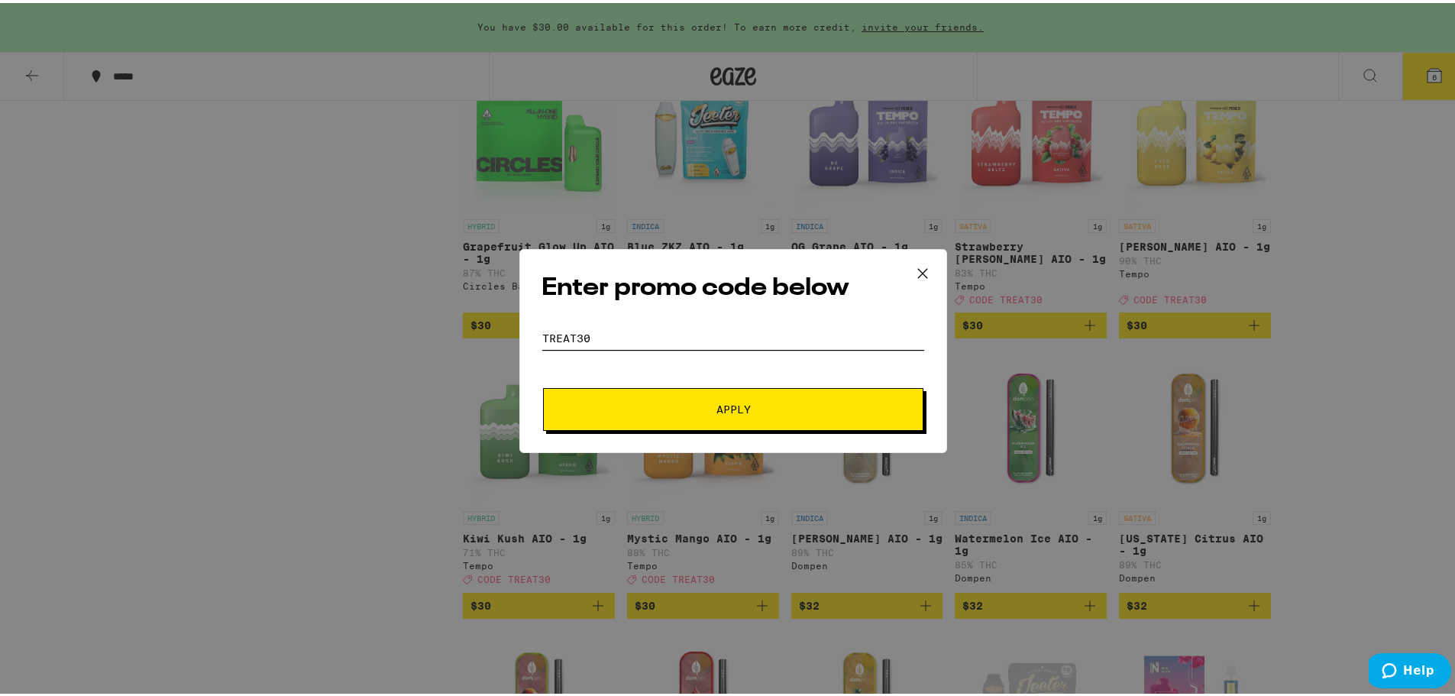
type input "TREAT30"
click at [635, 409] on span "Apply" at bounding box center [733, 406] width 275 height 11
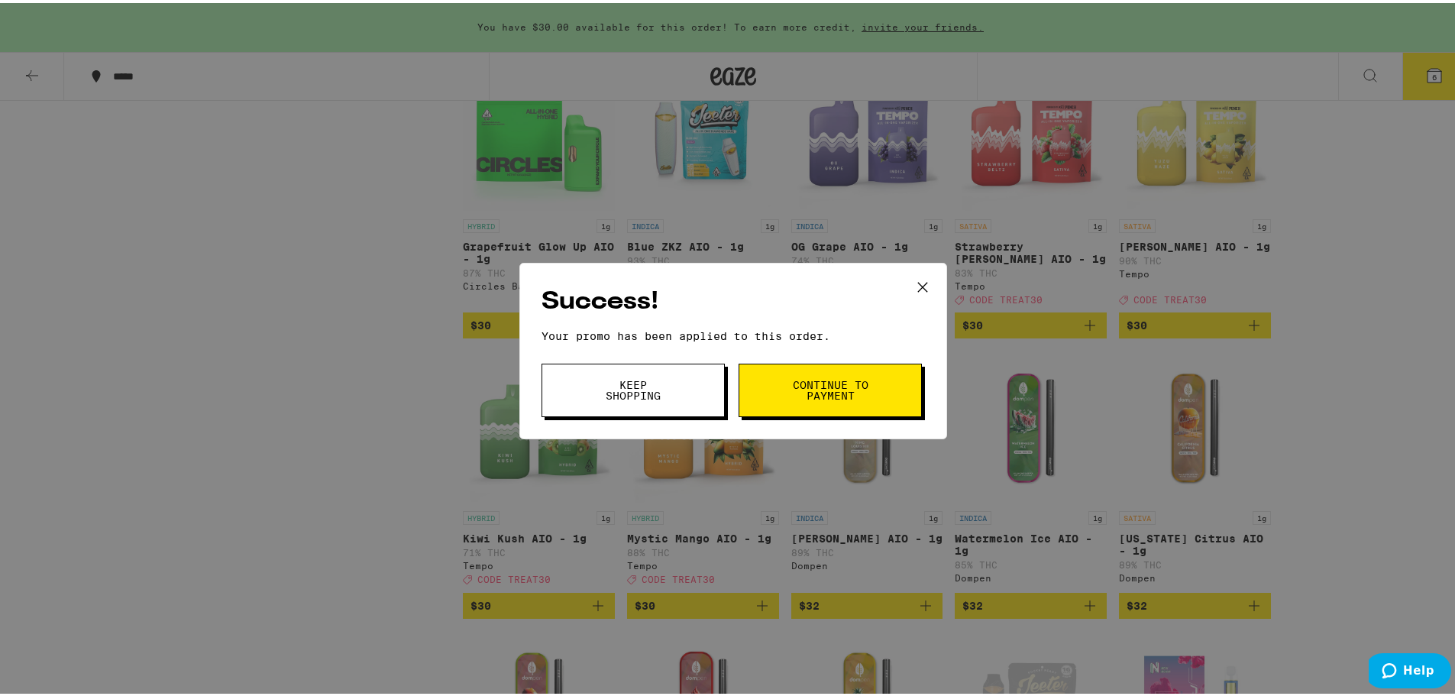
click at [816, 389] on span "Continue to payment" at bounding box center [830, 387] width 78 height 21
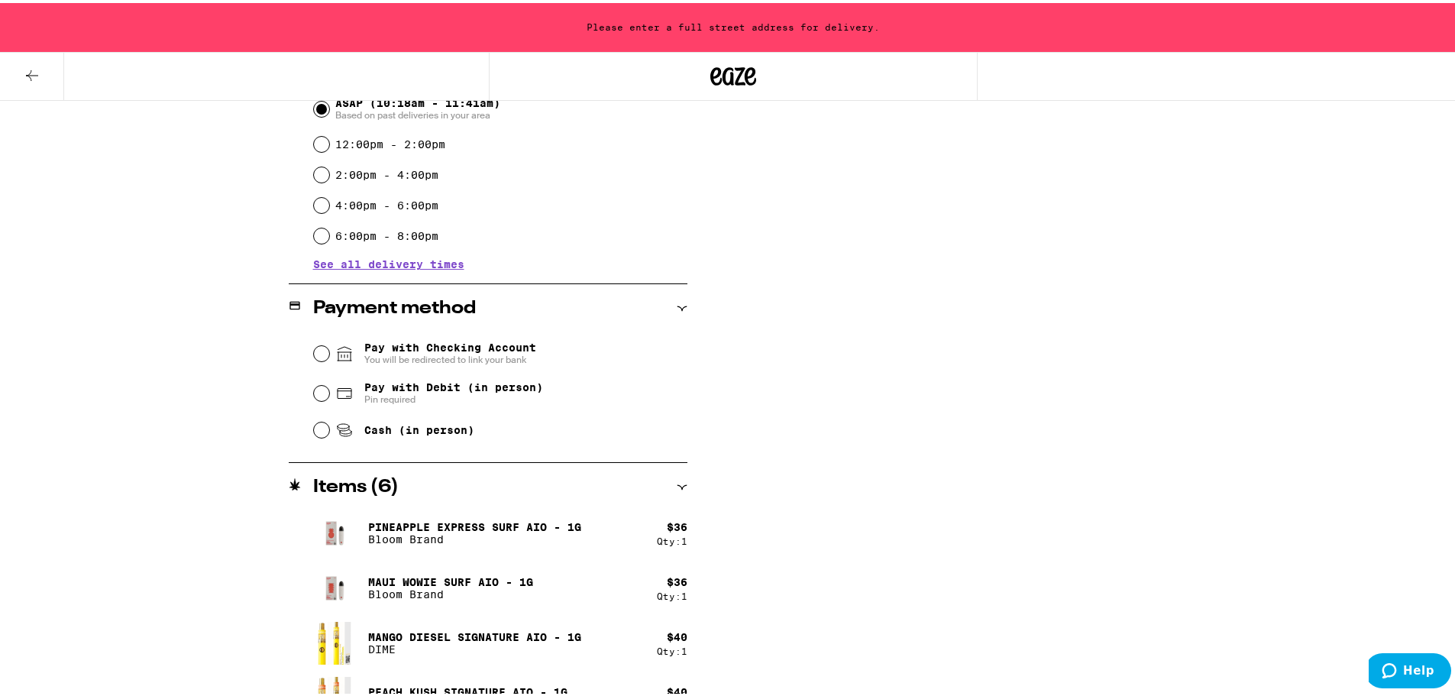
scroll to position [458, 0]
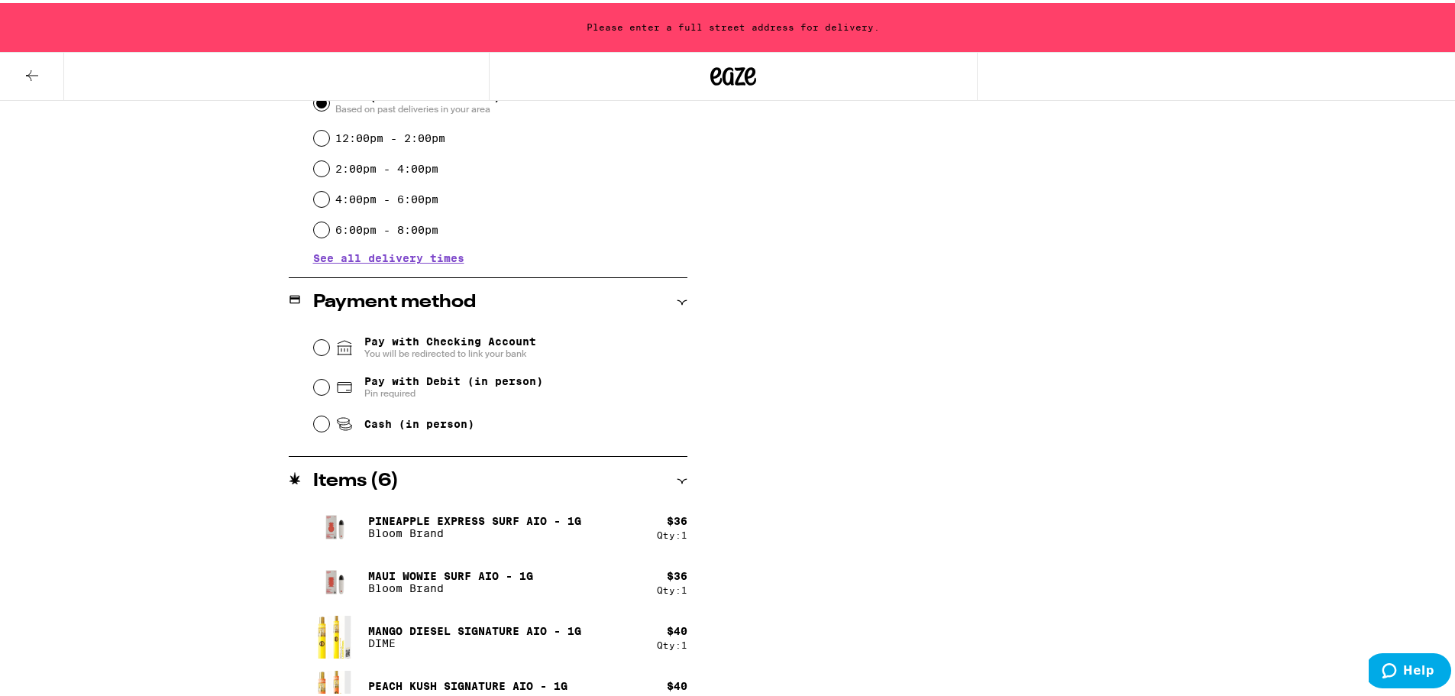
click at [678, 299] on icon at bounding box center [682, 299] width 11 height 11
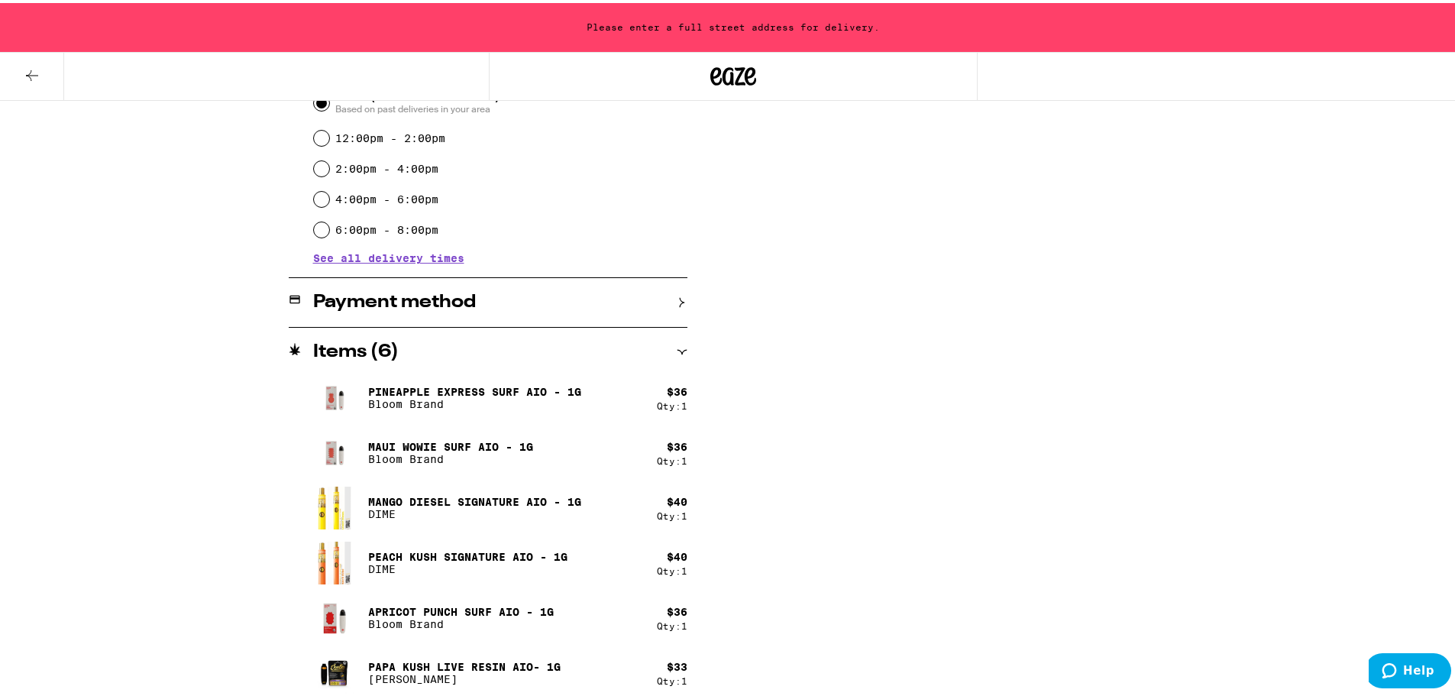
click at [678, 298] on icon at bounding box center [682, 299] width 11 height 11
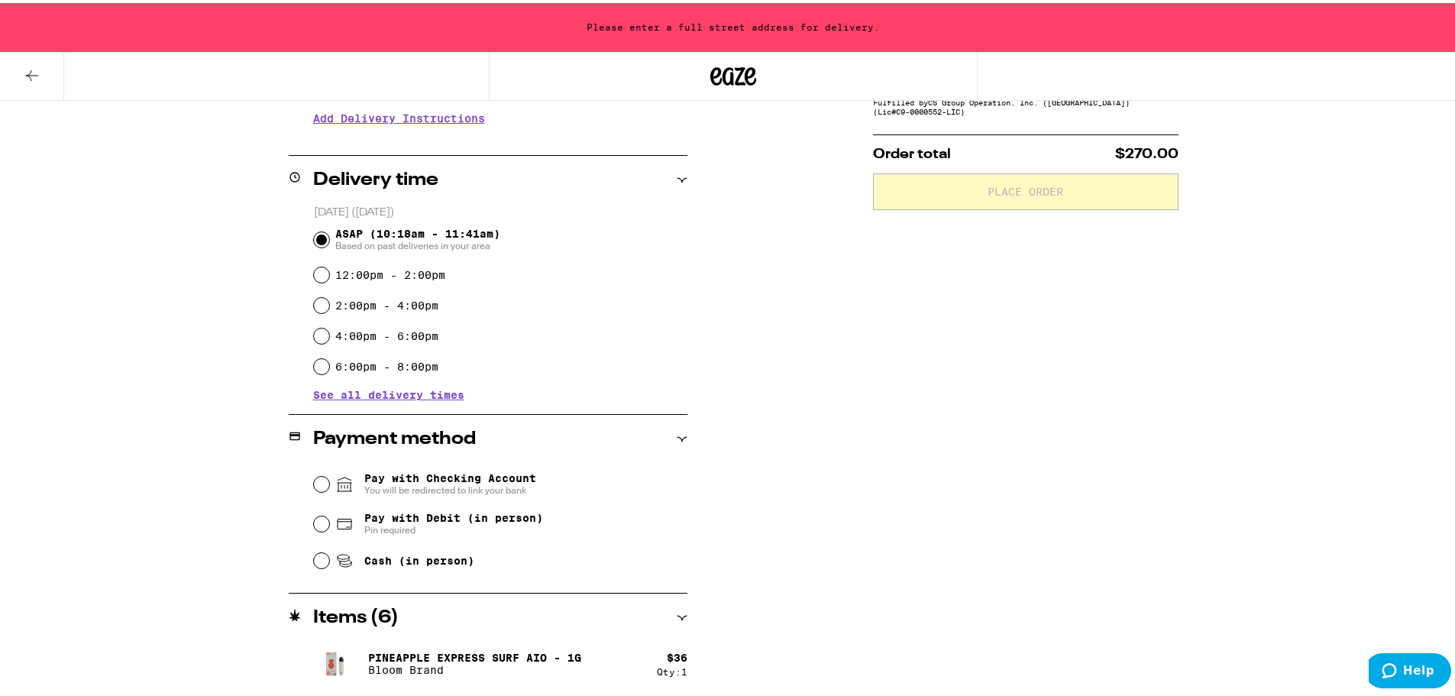
scroll to position [0, 0]
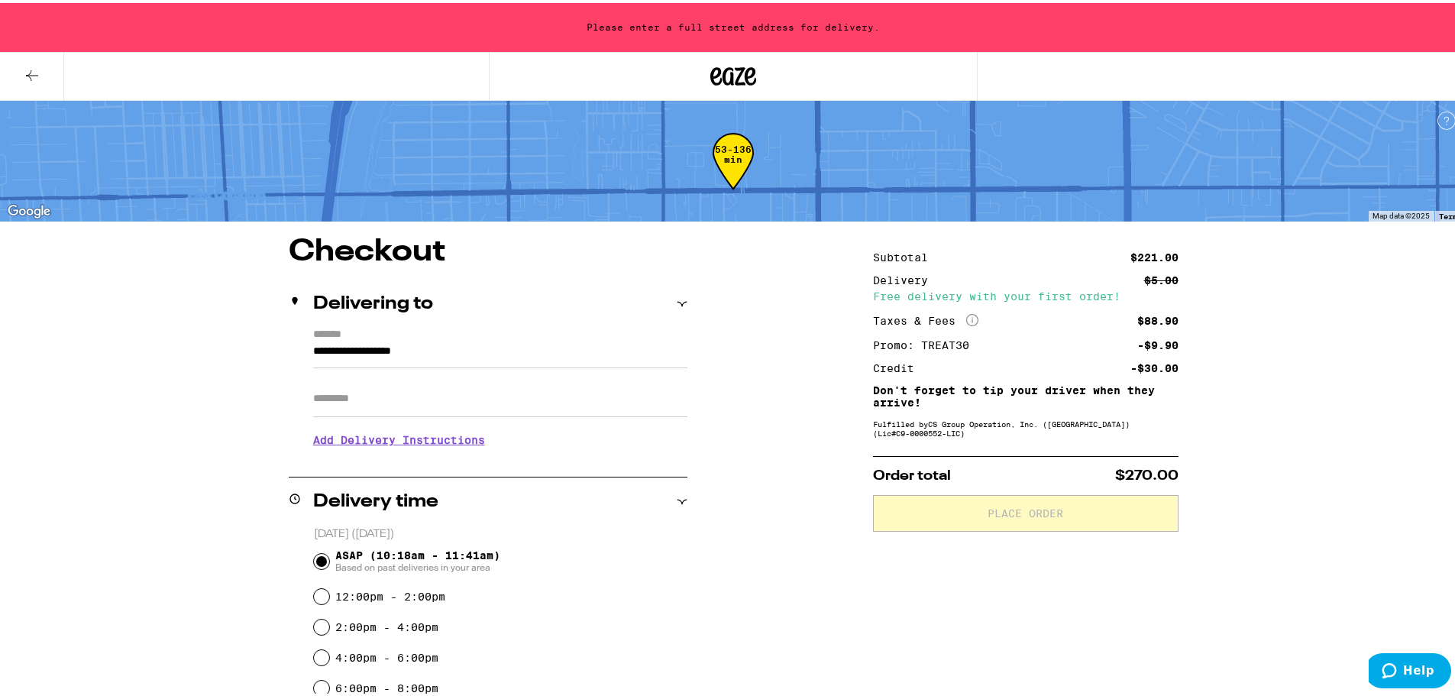
click at [35, 71] on icon at bounding box center [32, 72] width 18 height 18
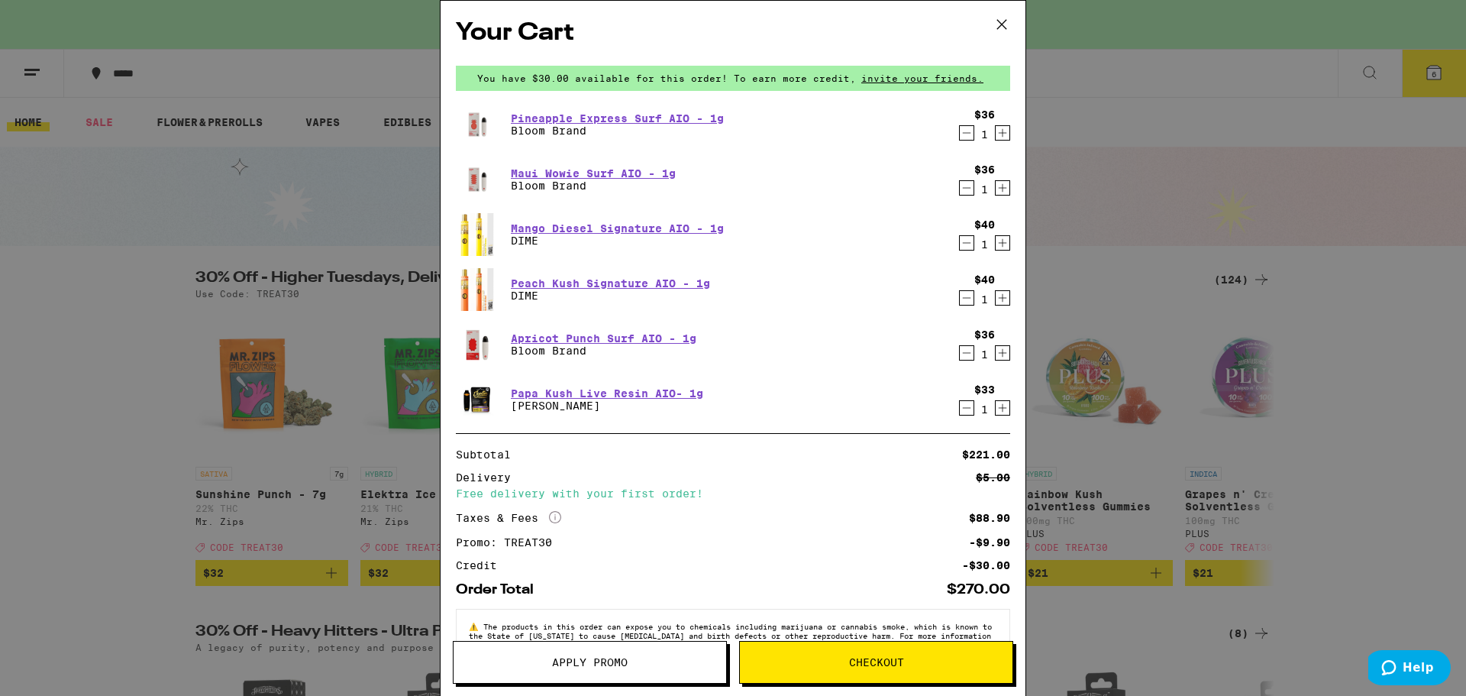
click at [960, 134] on icon "Decrement" at bounding box center [967, 133] width 14 height 18
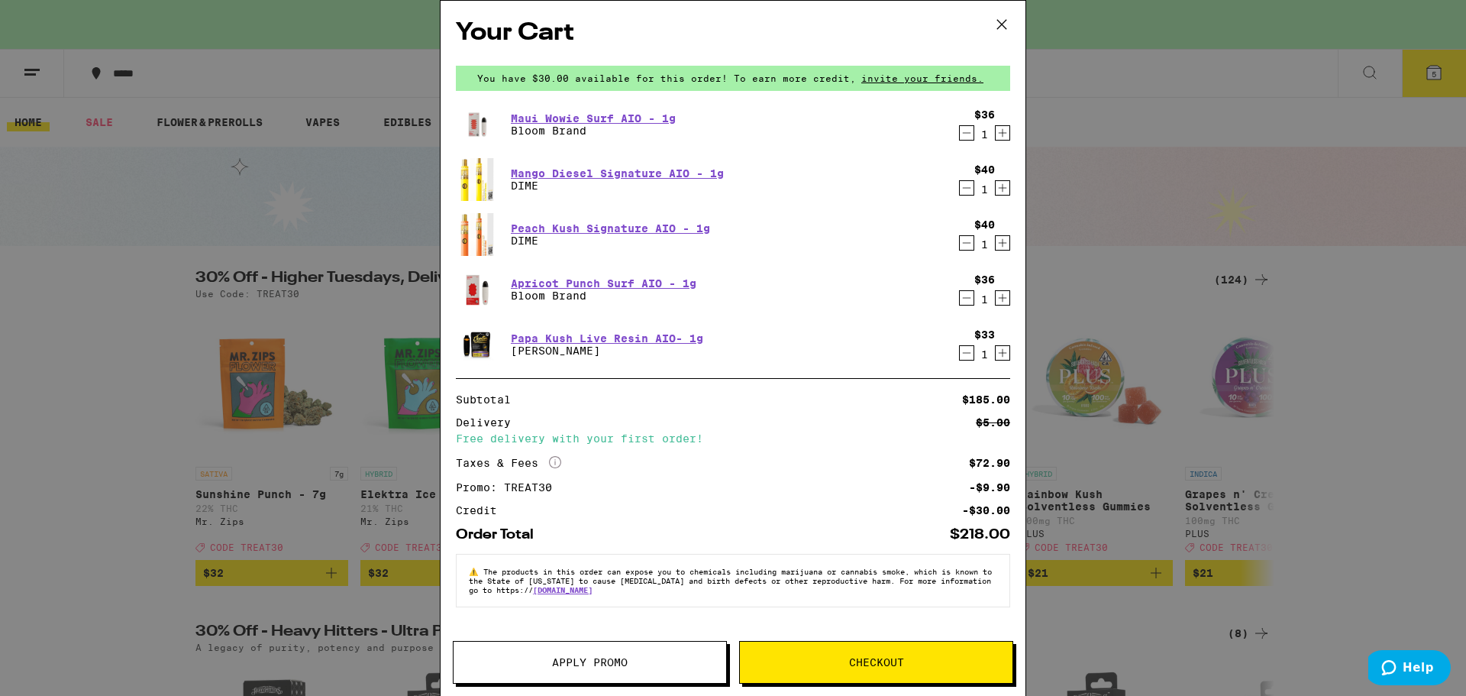
click at [967, 134] on icon "Decrement" at bounding box center [967, 133] width 14 height 18
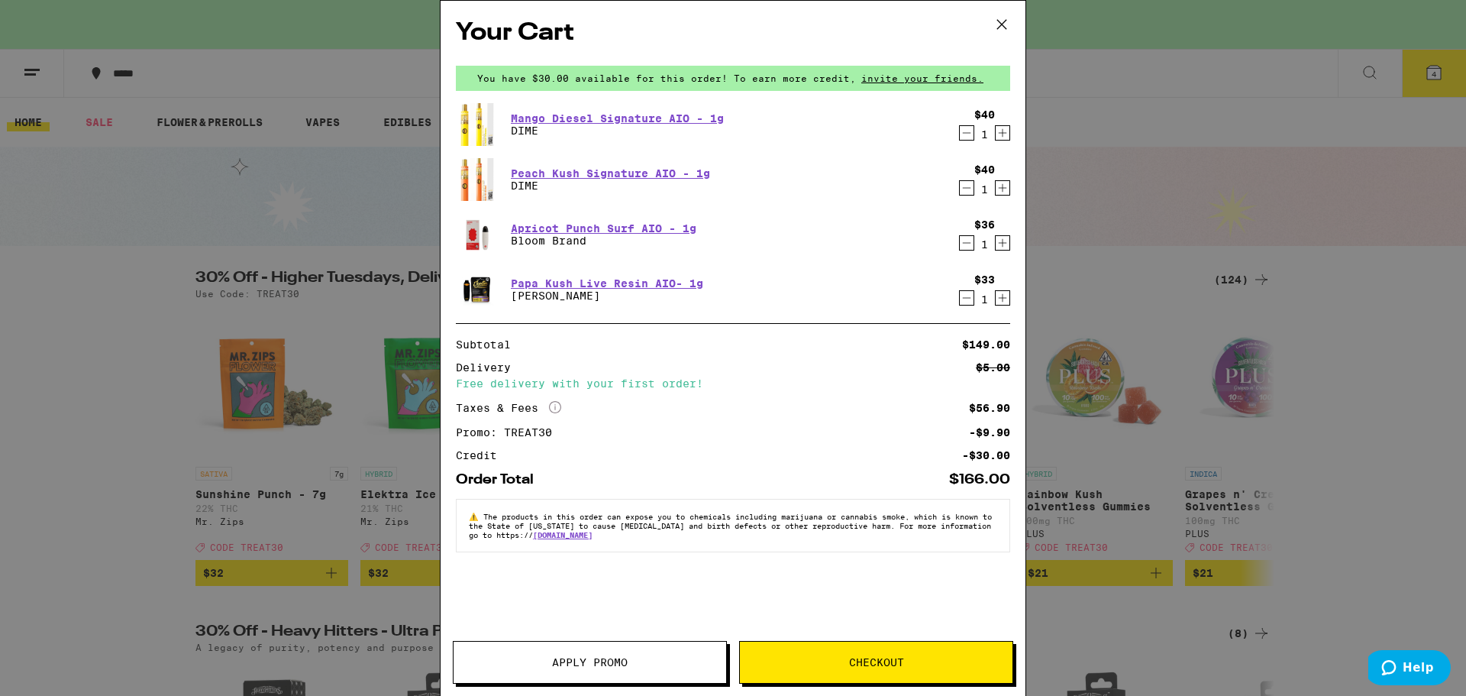
click at [966, 134] on icon "Decrement" at bounding box center [967, 133] width 14 height 18
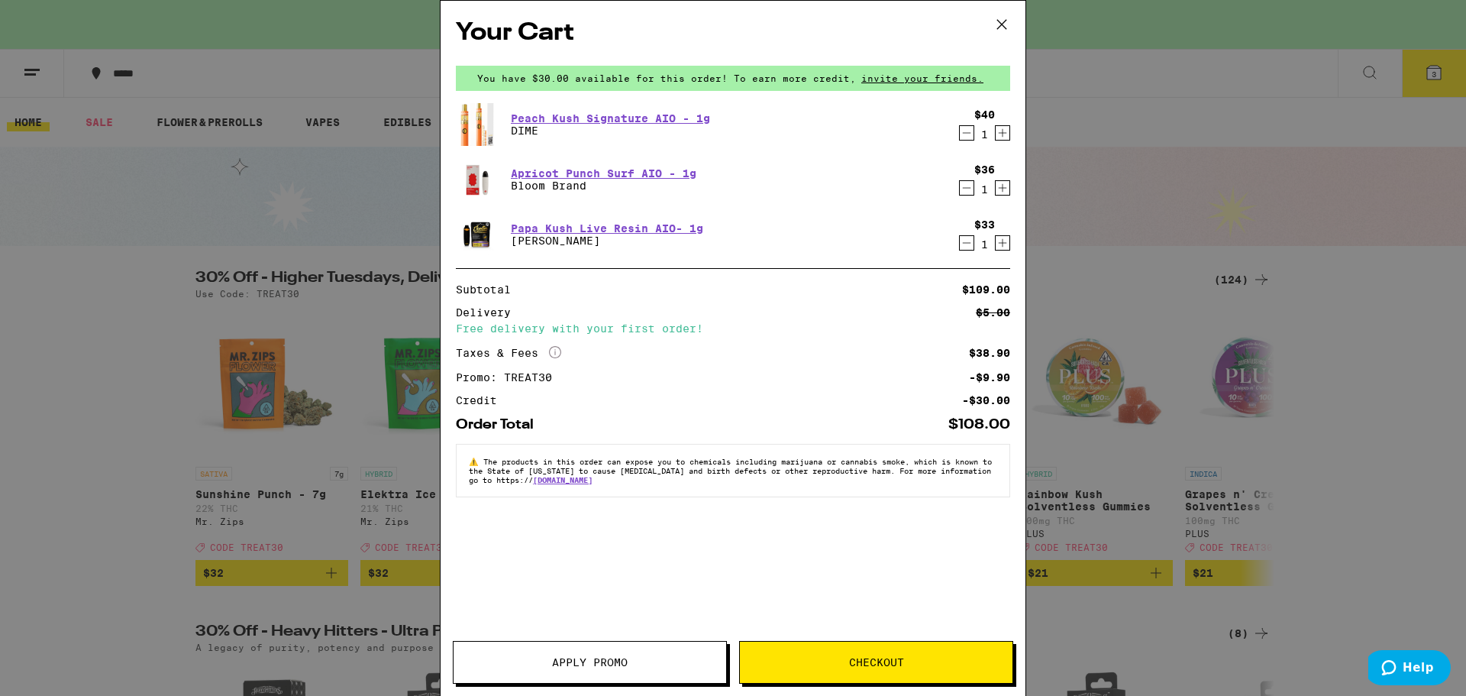
click at [845, 664] on span "Checkout" at bounding box center [876, 662] width 273 height 11
